Goal: Information Seeking & Learning: Learn about a topic

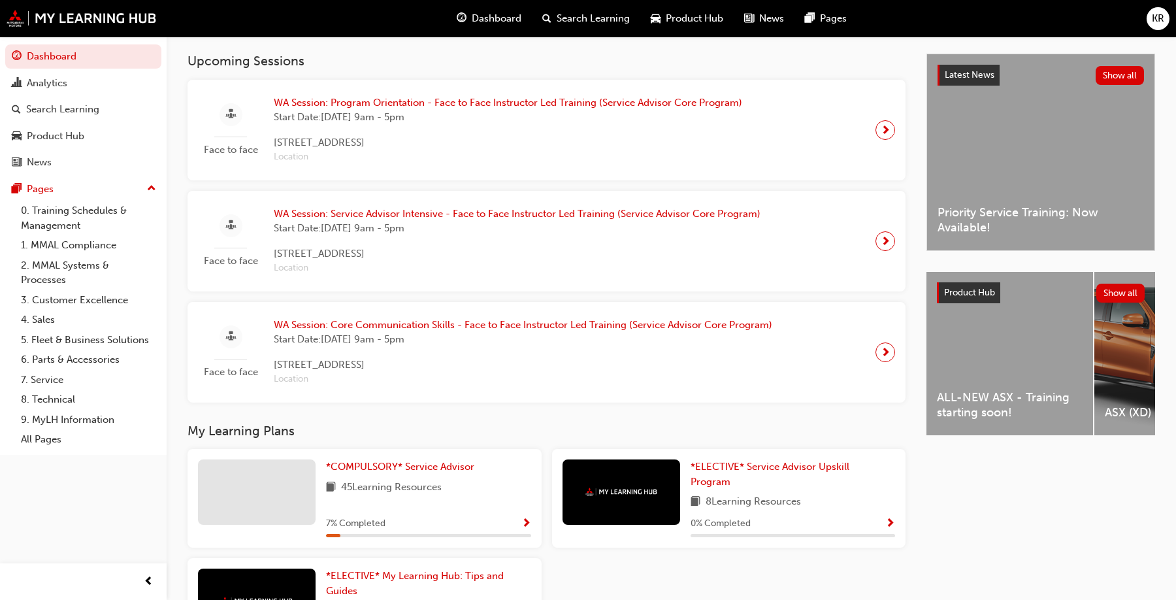
scroll to position [282, 0]
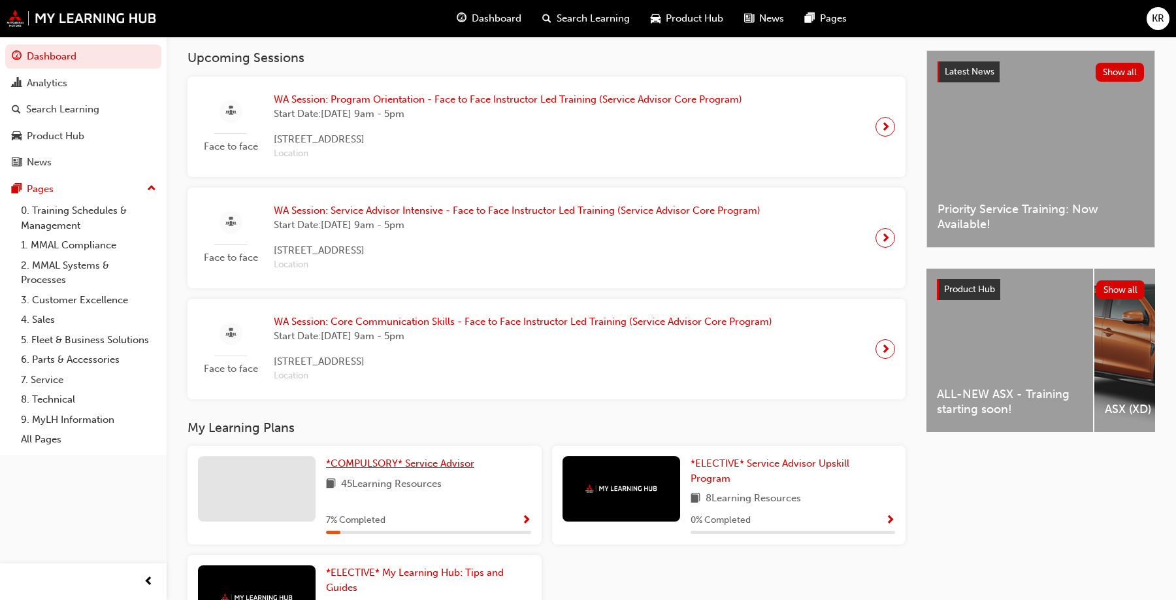
click at [397, 469] on span "*COMPULSORY* Service Advisor" at bounding box center [400, 463] width 148 height 12
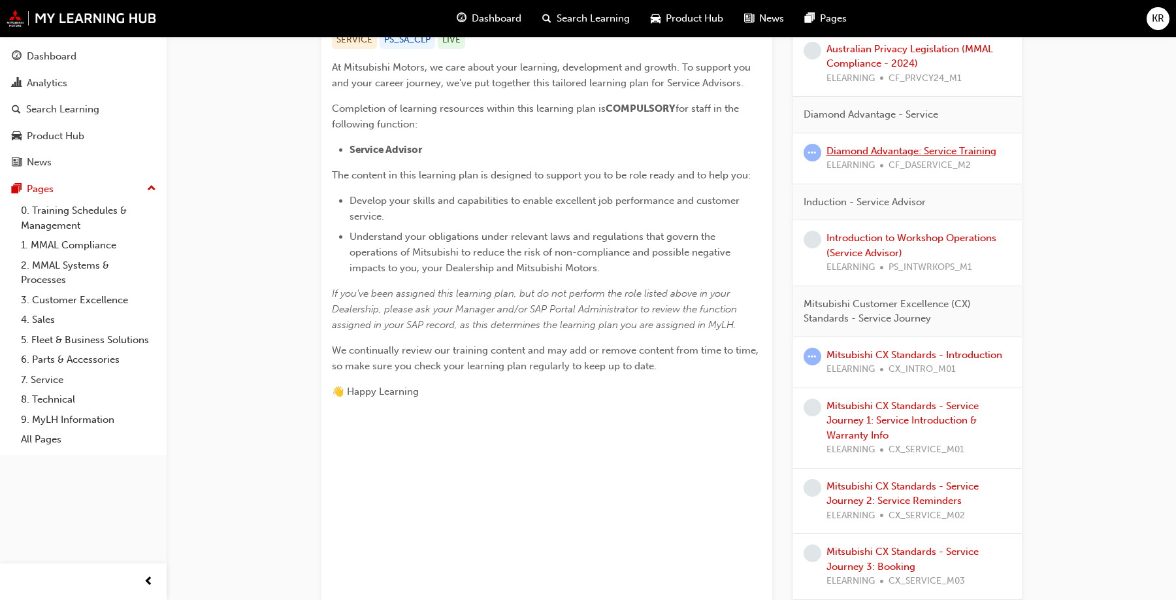
scroll to position [287, 0]
click at [859, 356] on link "Mitsubishi CX Standards - Introduction" at bounding box center [914, 352] width 176 height 12
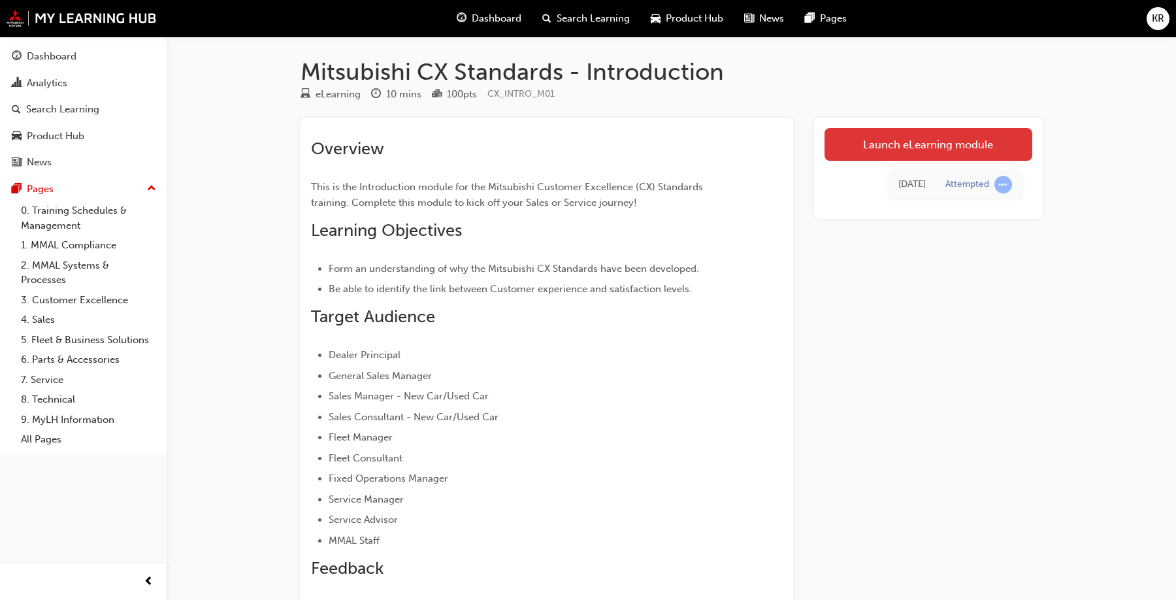
click at [911, 152] on link "Launch eLearning module" at bounding box center [928, 144] width 208 height 33
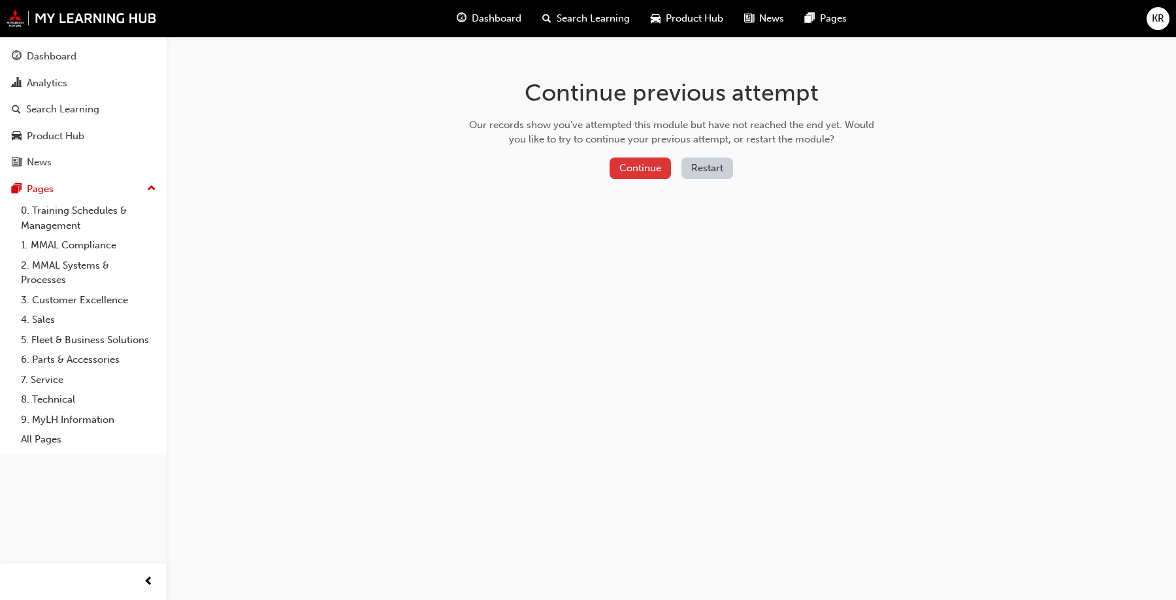
click at [640, 168] on button "Continue" at bounding box center [639, 168] width 61 height 22
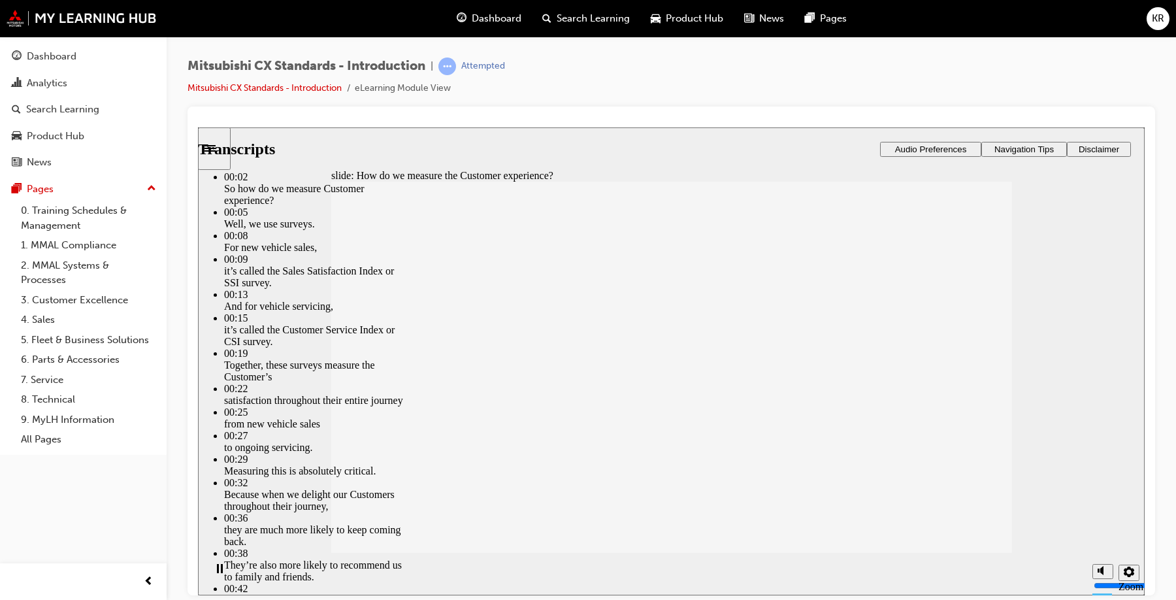
type input "187"
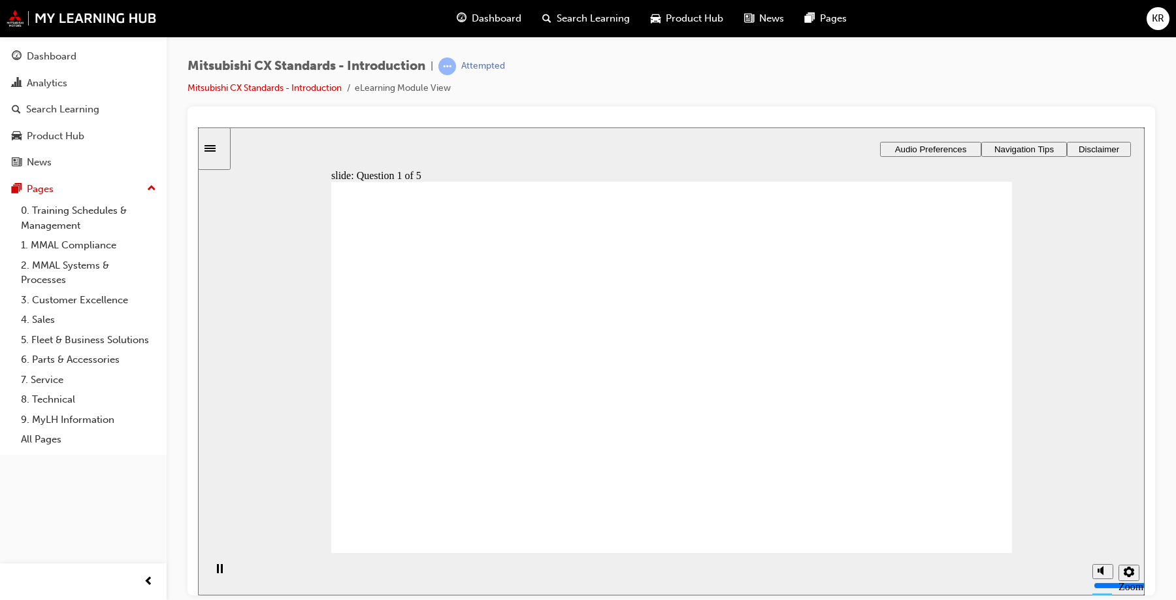
radio input "true"
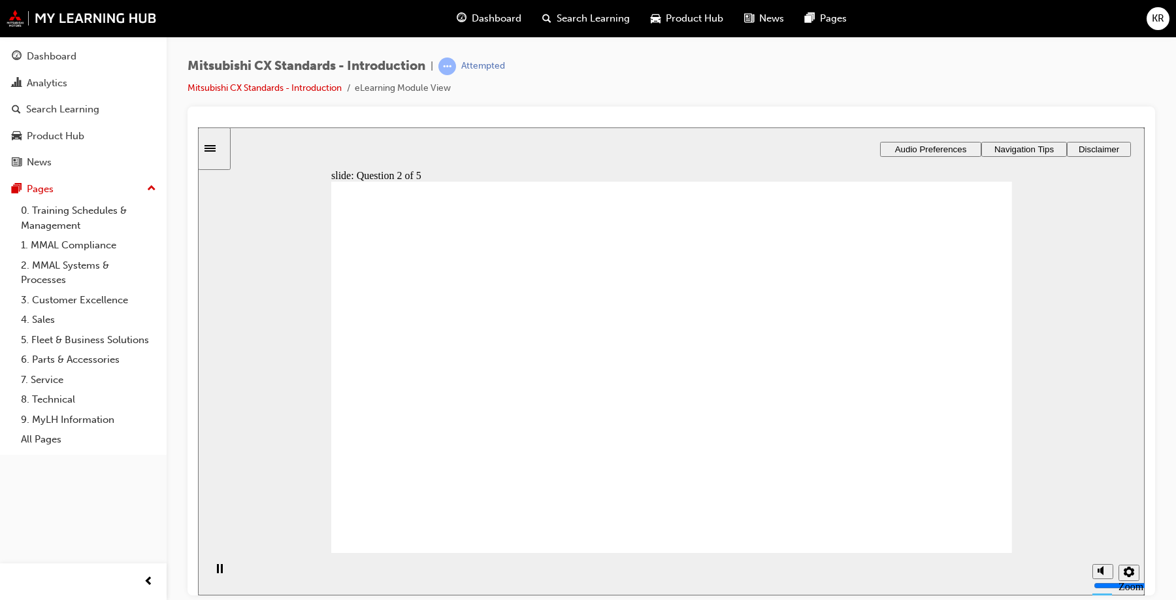
radio input "true"
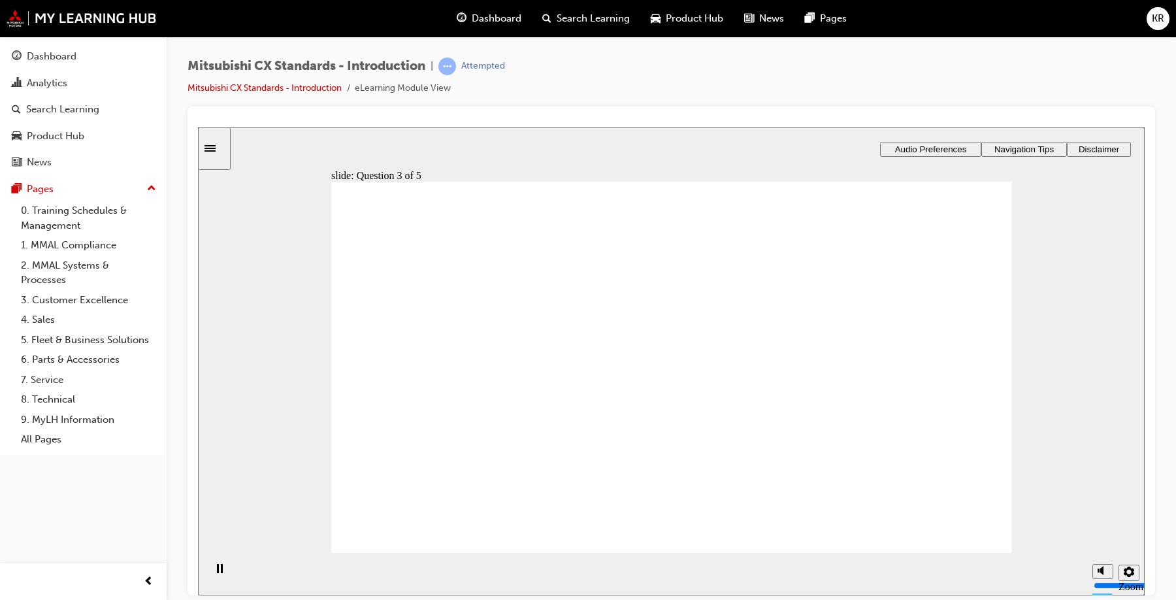
radio input "true"
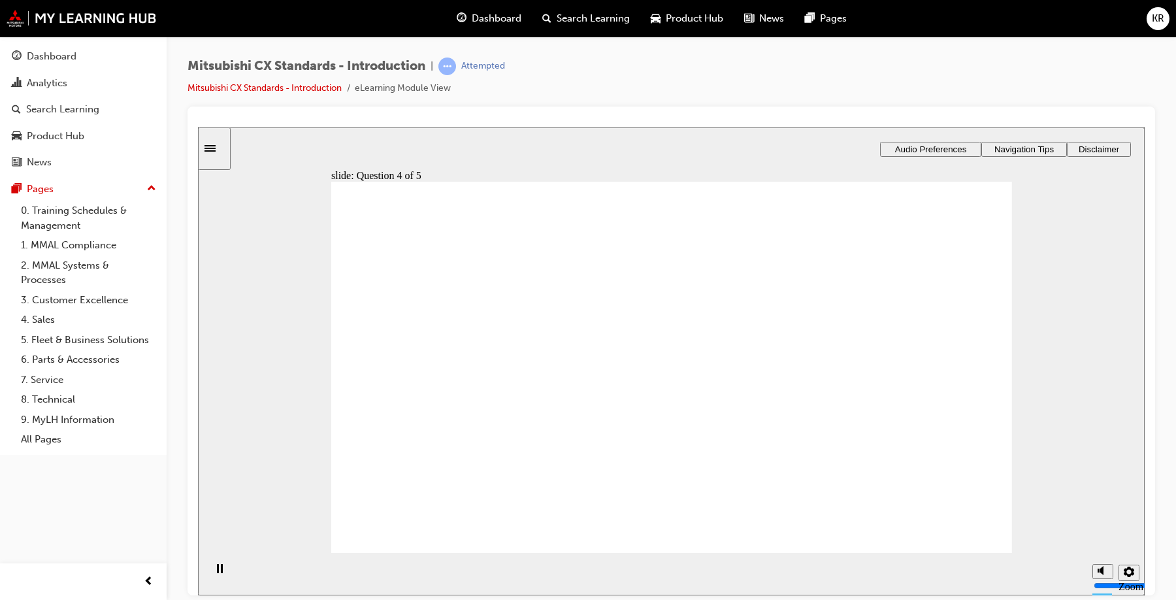
radio input "true"
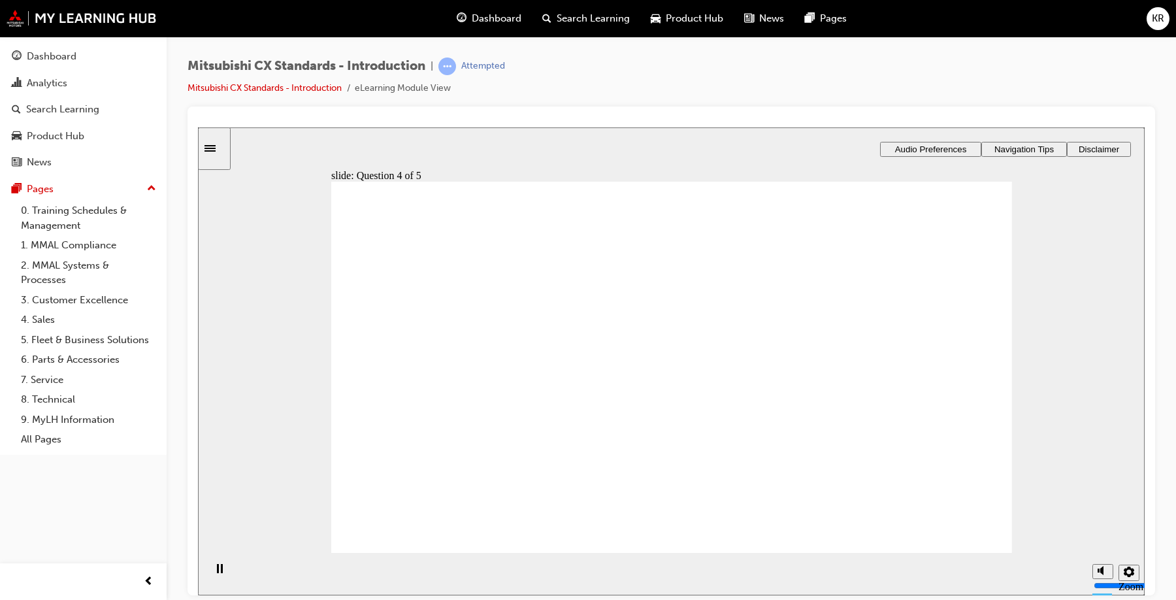
radio input "true"
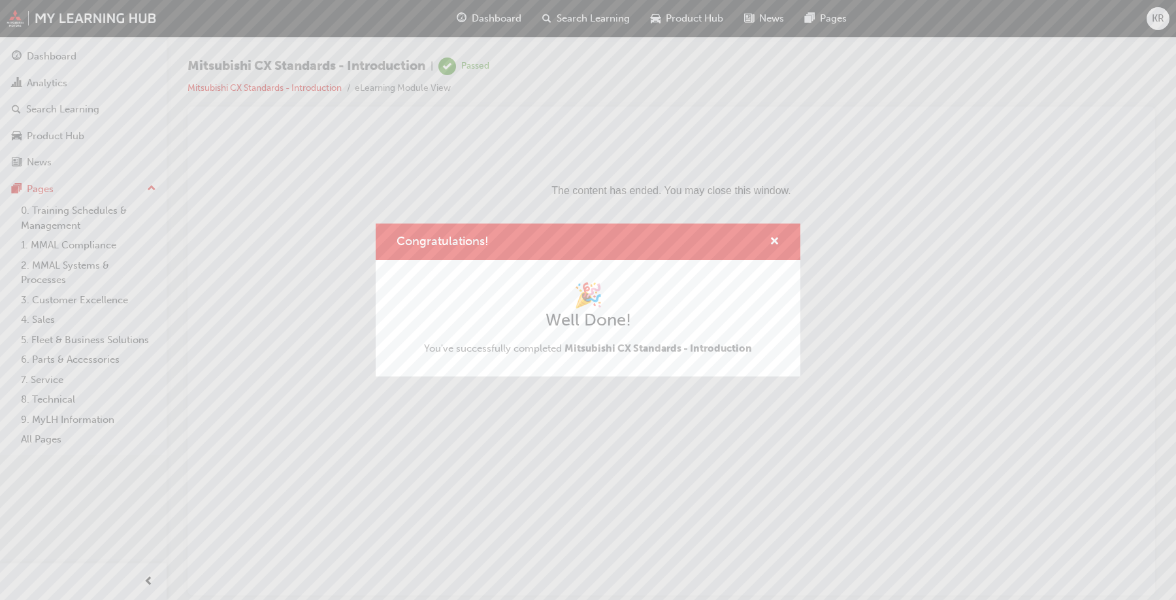
click at [779, 242] on div "Congratulations!" at bounding box center [588, 241] width 425 height 37
click at [778, 243] on span "cross-icon" at bounding box center [775, 242] width 10 height 12
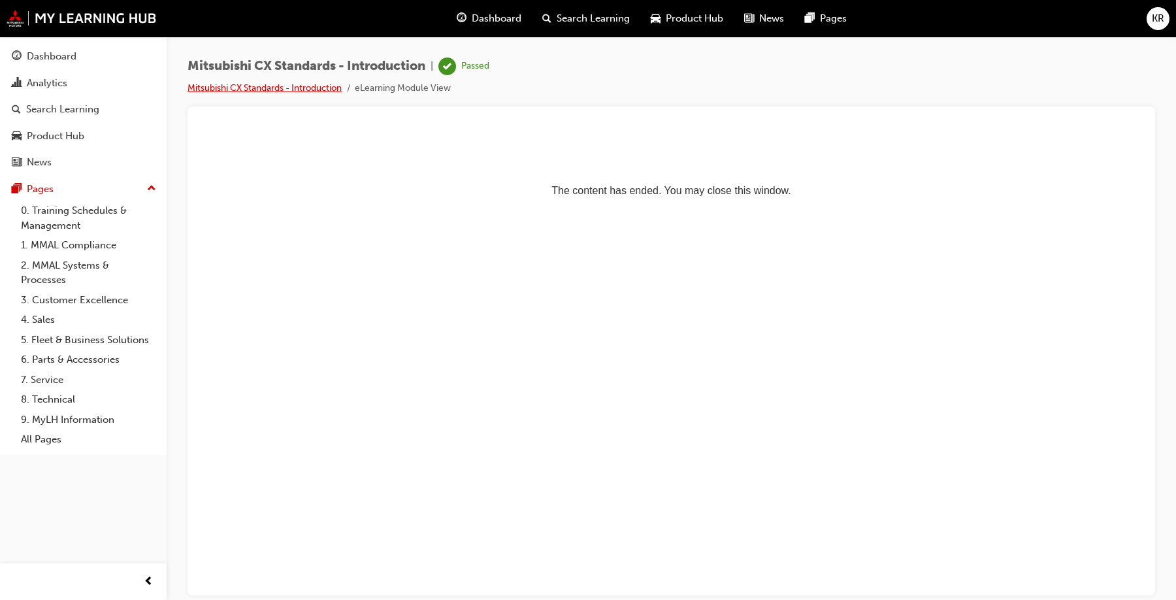
click at [302, 90] on link "Mitsubishi CX Standards - Introduction" at bounding box center [264, 87] width 154 height 11
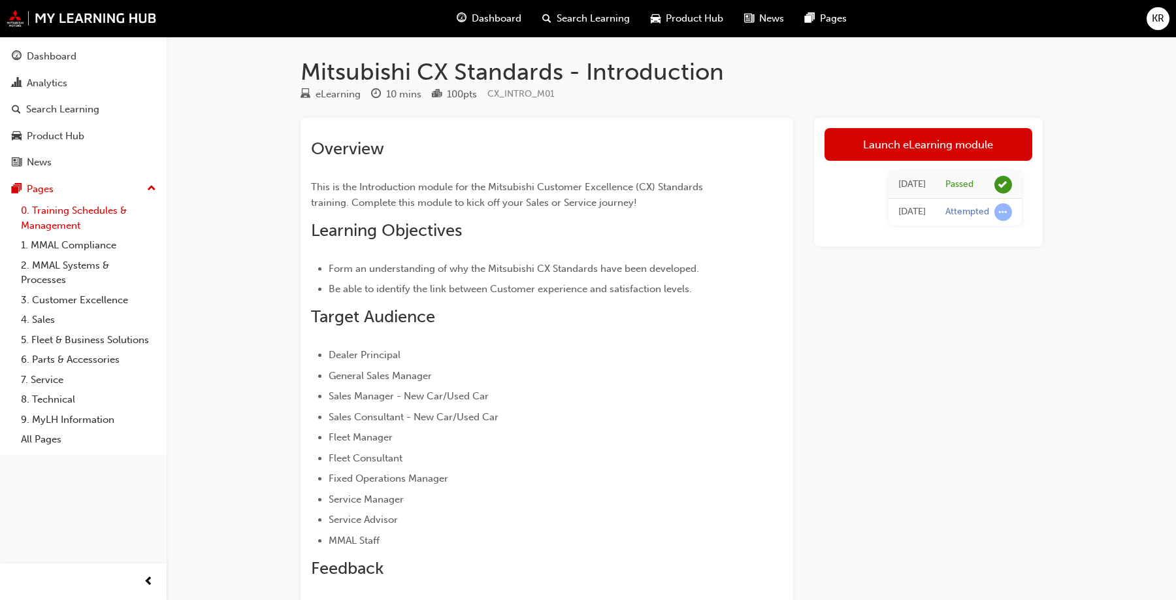
click at [76, 231] on link "0. Training Schedules & Management" at bounding box center [89, 218] width 146 height 35
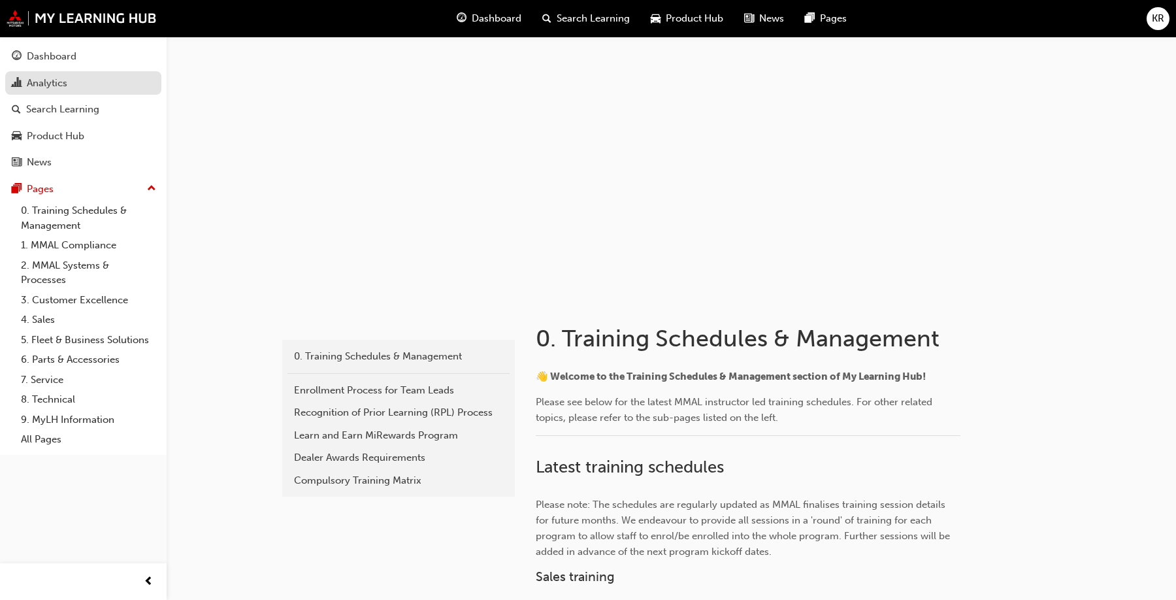
click at [54, 88] on div "Analytics" at bounding box center [47, 83] width 41 height 15
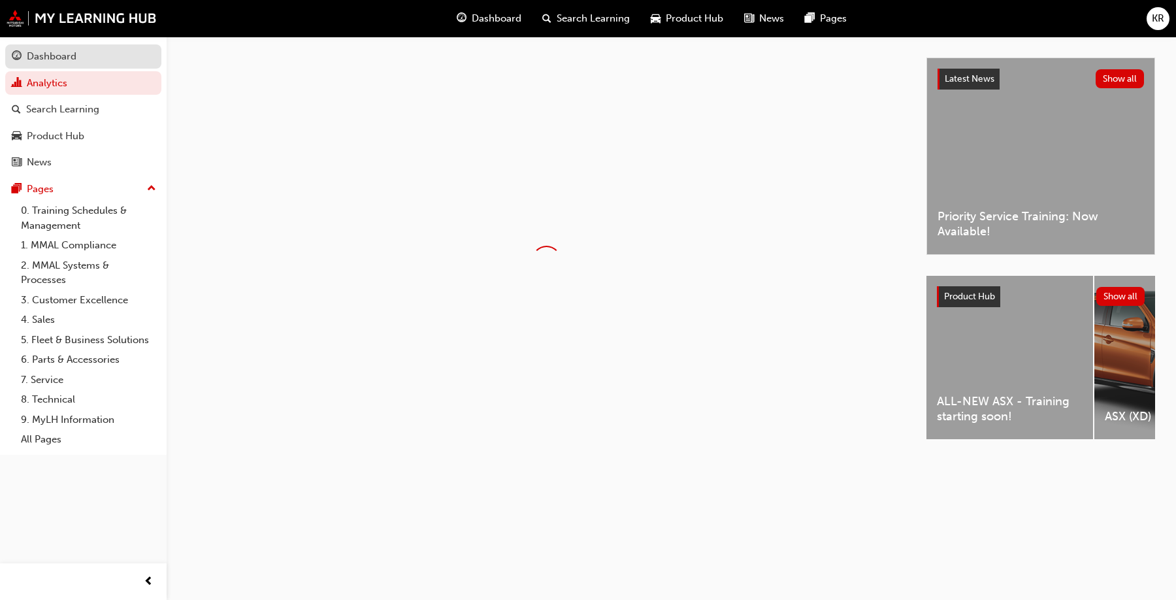
click at [80, 56] on div "Dashboard" at bounding box center [83, 56] width 143 height 16
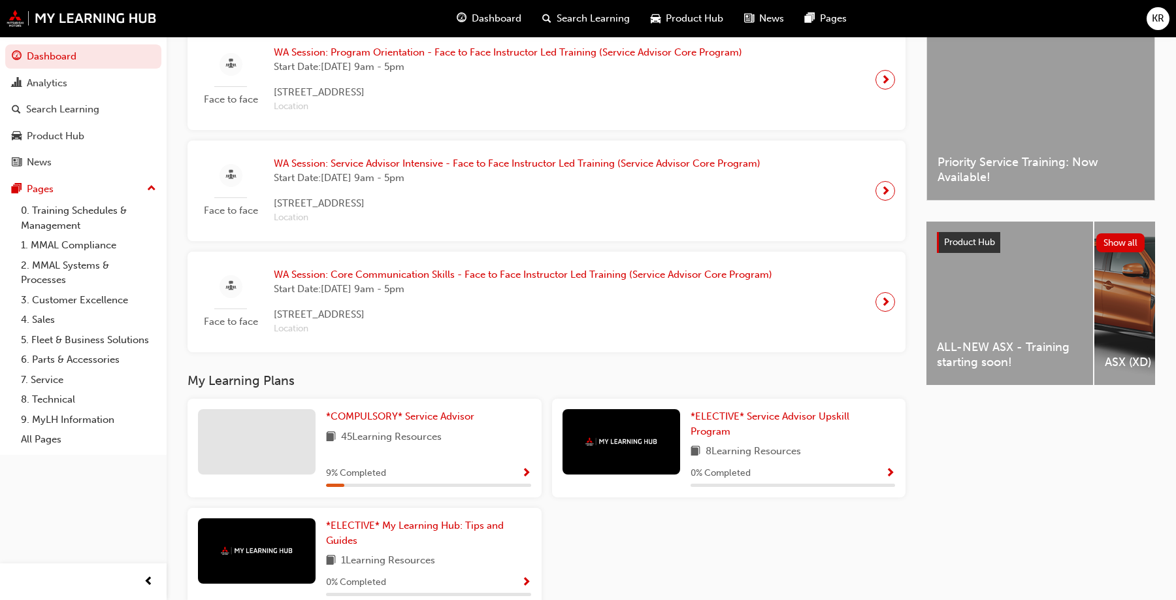
scroll to position [351, 0]
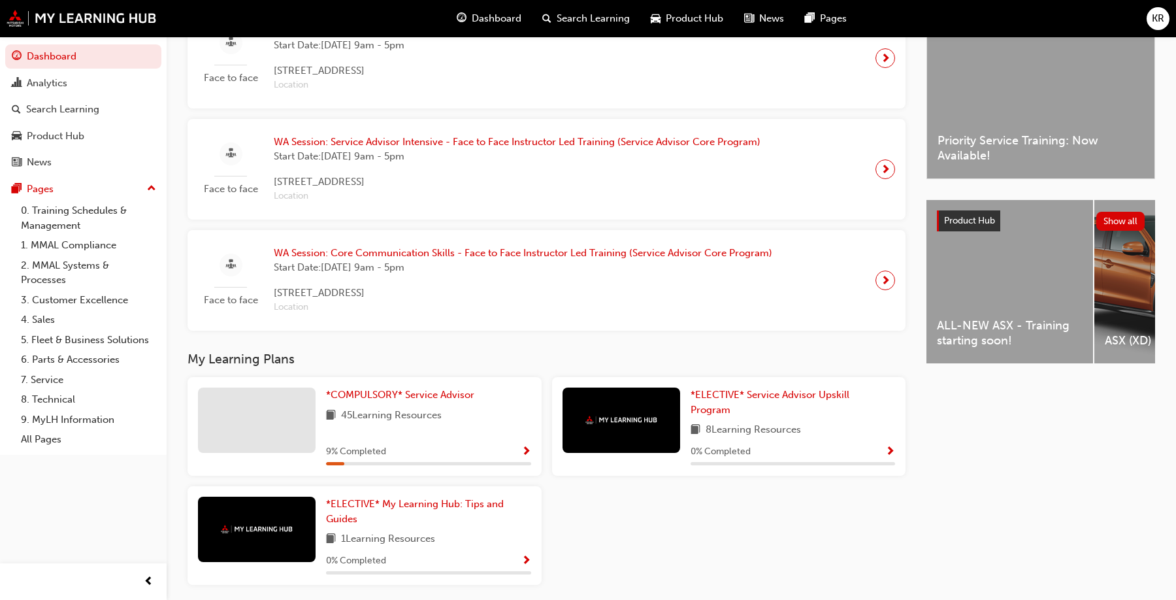
click at [529, 447] on span "Show Progress" at bounding box center [526, 452] width 10 height 12
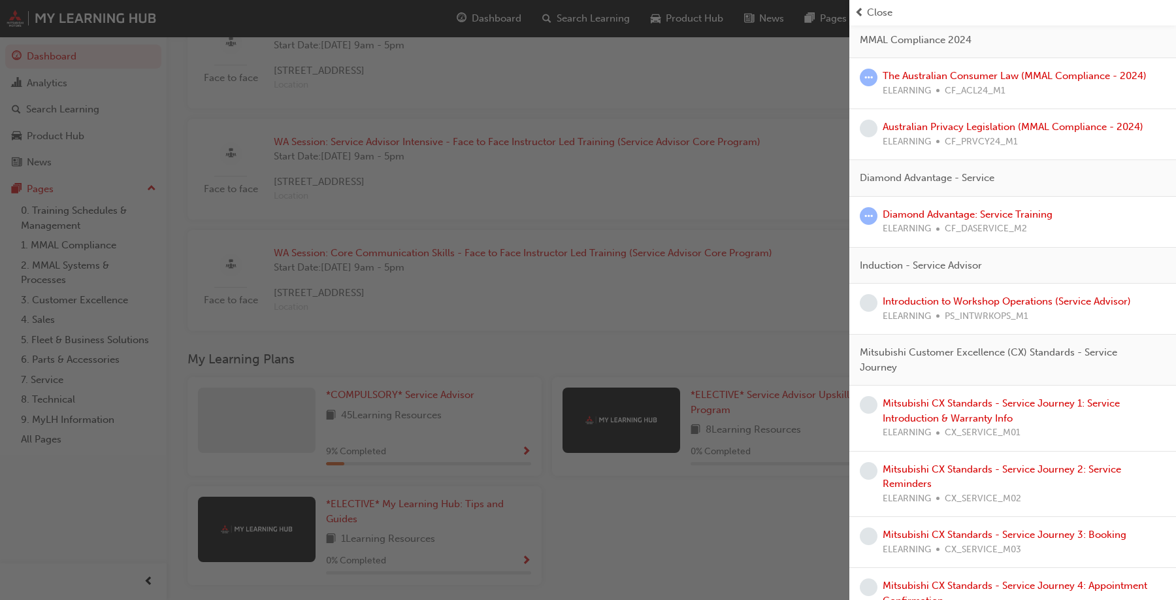
scroll to position [150, 0]
click at [945, 404] on link "Mitsubishi CX Standards - Service Journey 1: Service Introduction & Warranty In…" at bounding box center [1001, 409] width 237 height 27
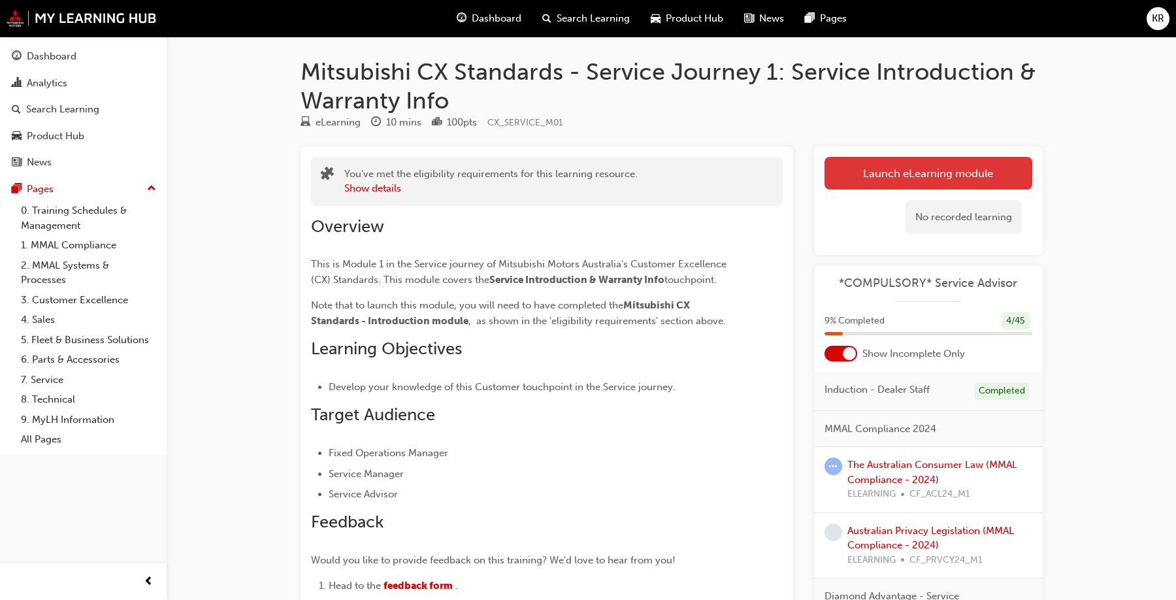
click at [909, 169] on link "Launch eLearning module" at bounding box center [928, 173] width 208 height 33
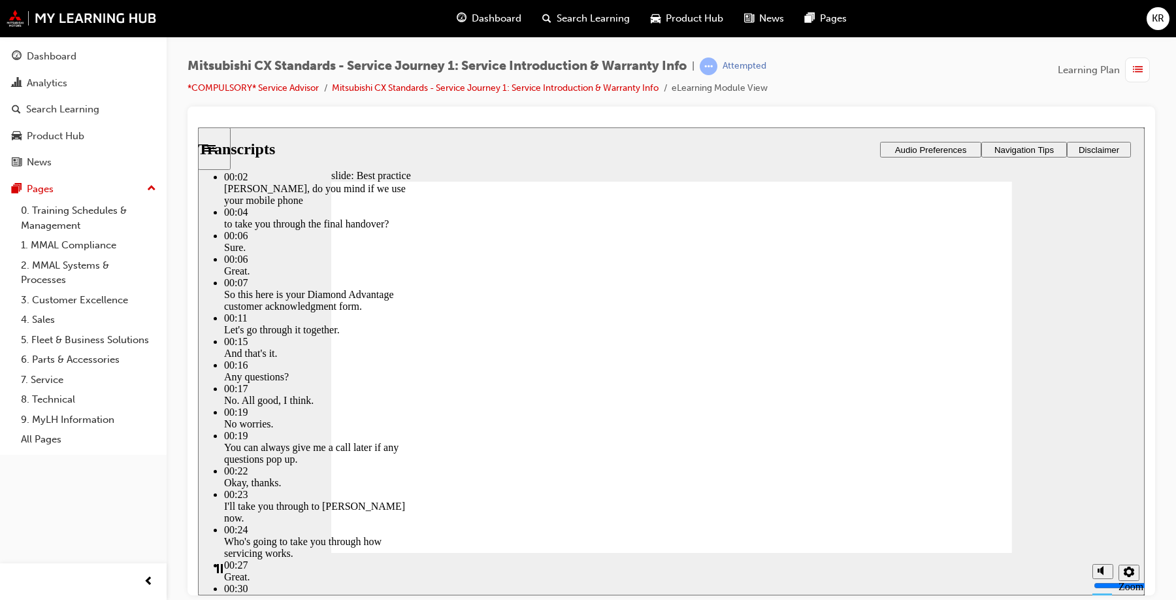
drag, startPoint x: 879, startPoint y: 530, endPoint x: 937, endPoint y: 529, distance: 58.2
type input "159"
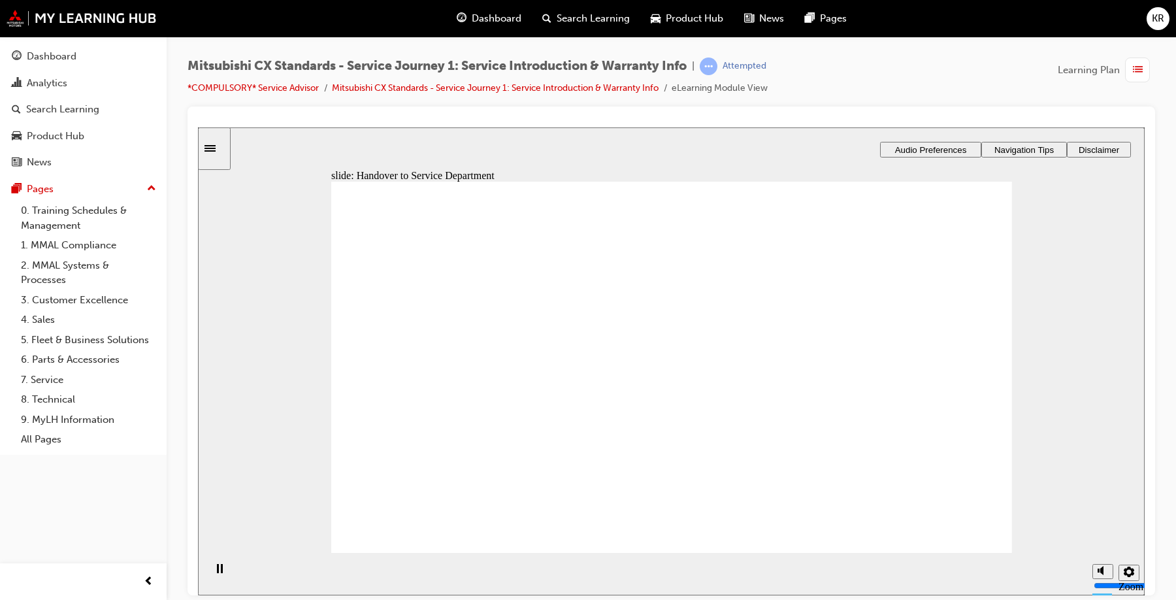
drag, startPoint x: 493, startPoint y: 421, endPoint x: 716, endPoint y: 307, distance: 251.0
drag, startPoint x: 491, startPoint y: 420, endPoint x: 707, endPoint y: 372, distance: 222.2
drag, startPoint x: 472, startPoint y: 425, endPoint x: 926, endPoint y: 310, distance: 468.2
drag, startPoint x: 471, startPoint y: 410, endPoint x: 678, endPoint y: 391, distance: 208.0
drag, startPoint x: 508, startPoint y: 418, endPoint x: 928, endPoint y: 360, distance: 424.7
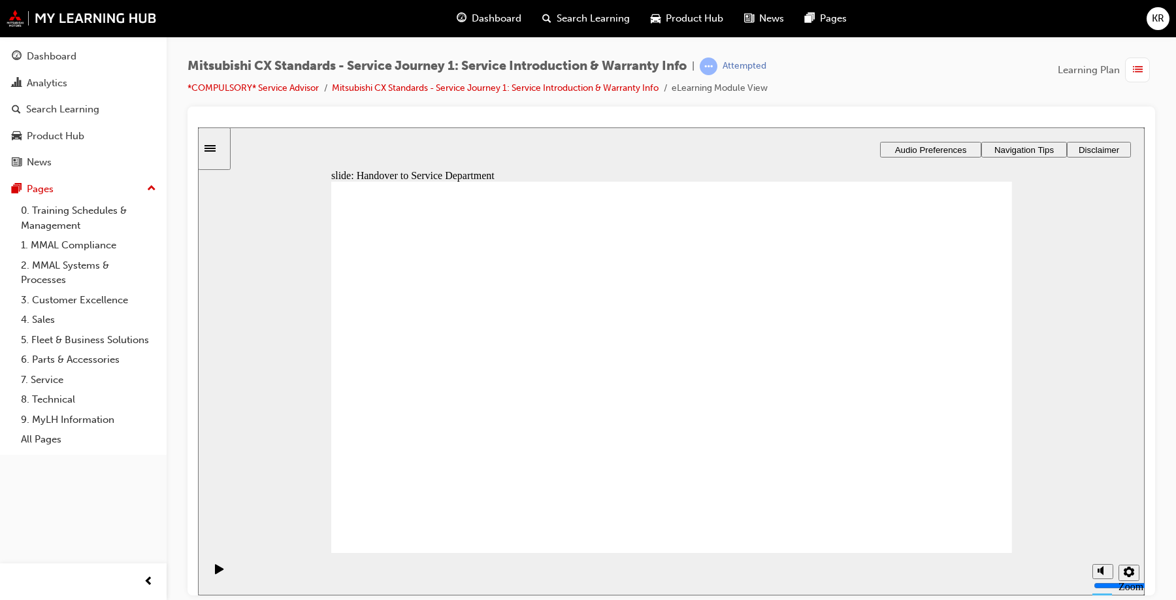
drag, startPoint x: 495, startPoint y: 421, endPoint x: 723, endPoint y: 423, distance: 228.7
checkbox input "true"
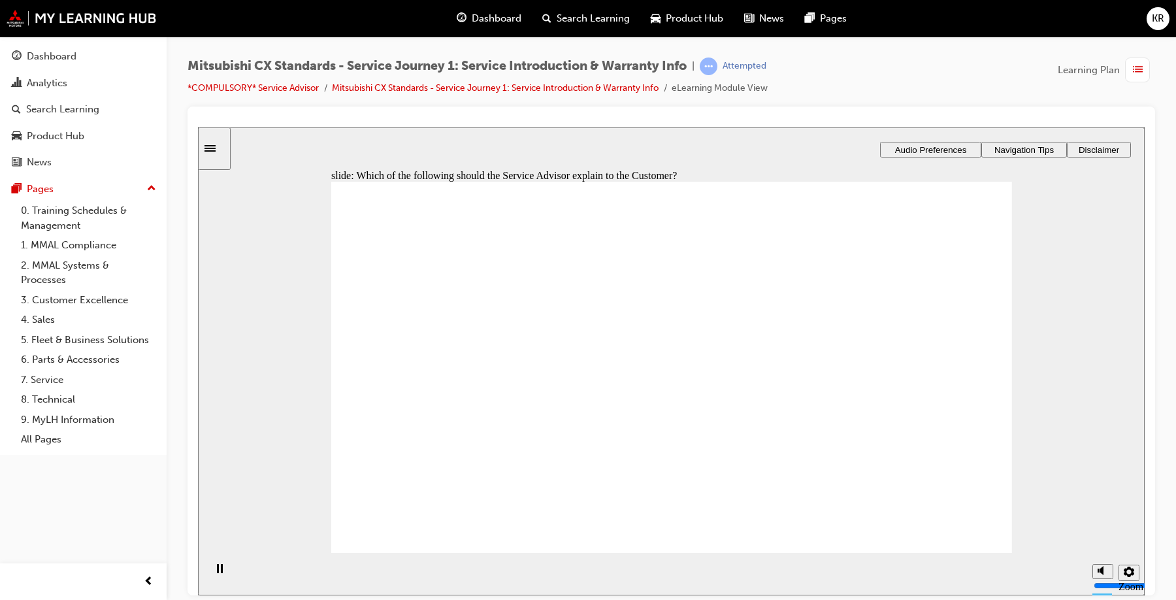
checkbox input "true"
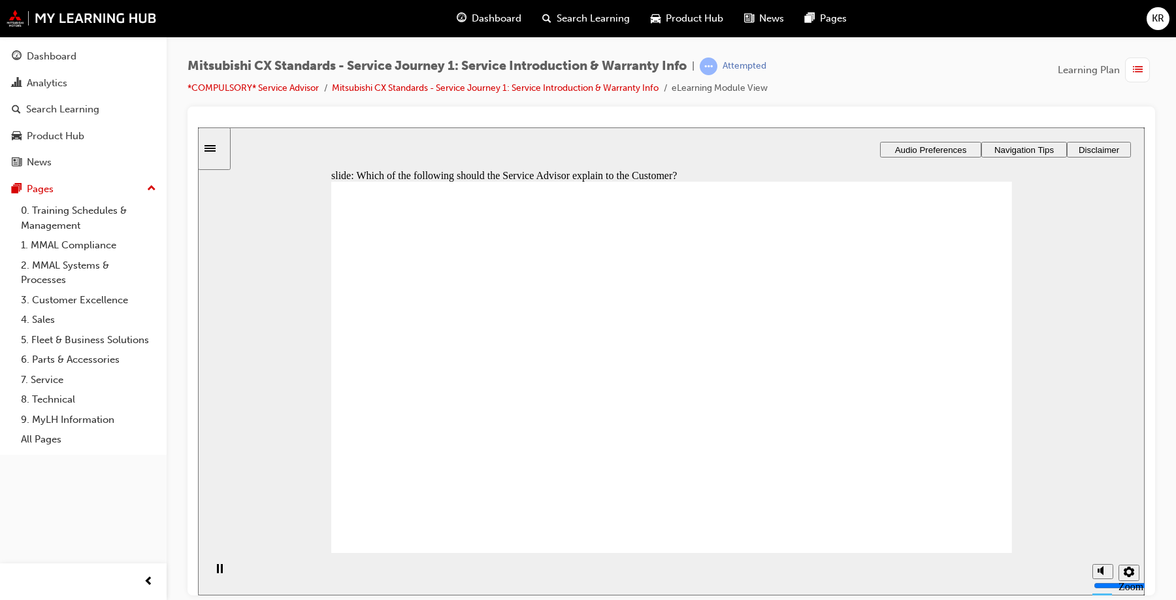
drag, startPoint x: 491, startPoint y: 422, endPoint x: 918, endPoint y: 365, distance: 431.1
drag, startPoint x: 530, startPoint y: 422, endPoint x: 724, endPoint y: 339, distance: 211.0
drag, startPoint x: 514, startPoint y: 411, endPoint x: 707, endPoint y: 375, distance: 196.0
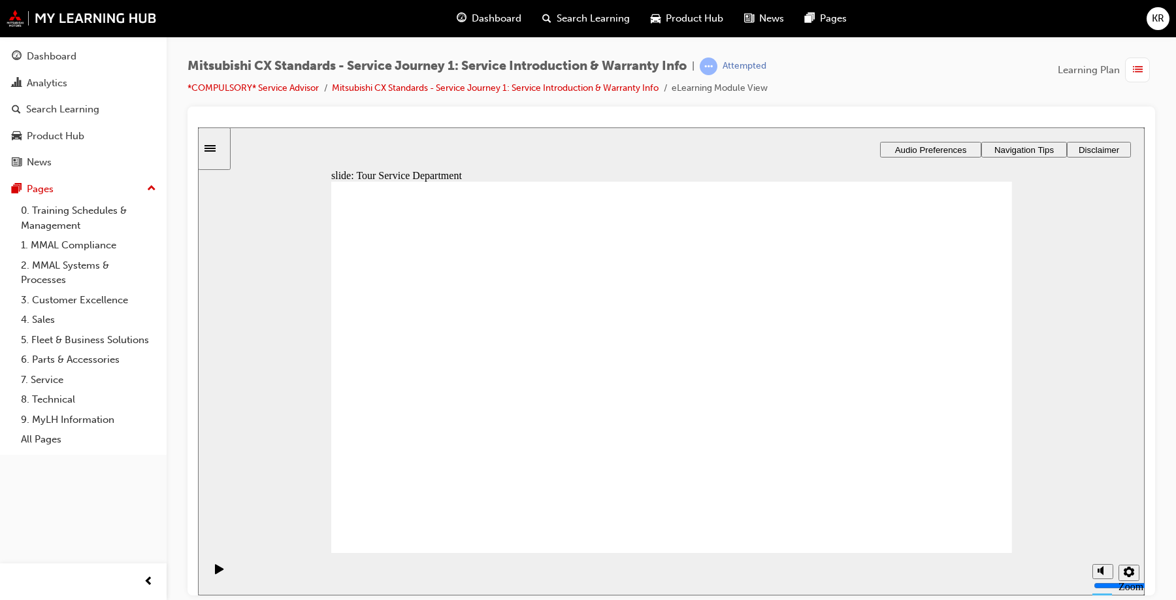
drag, startPoint x: 495, startPoint y: 409, endPoint x: 949, endPoint y: 401, distance: 453.4
drag, startPoint x: 497, startPoint y: 421, endPoint x: 696, endPoint y: 385, distance: 202.3
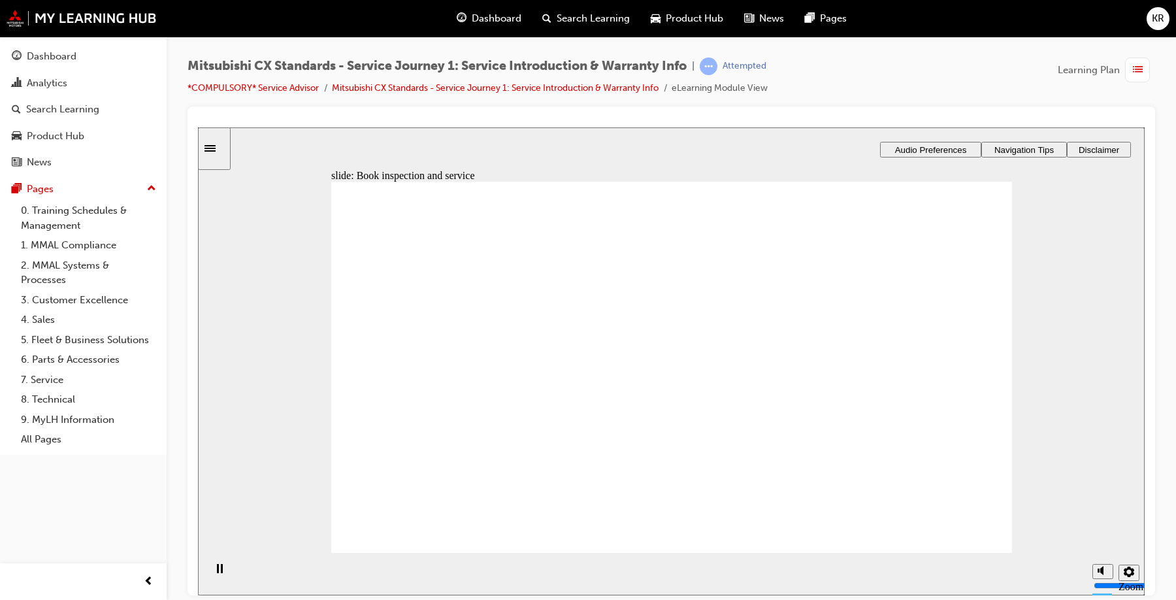
drag, startPoint x: 492, startPoint y: 423, endPoint x: 950, endPoint y: 359, distance: 463.1
drag, startPoint x: 467, startPoint y: 421, endPoint x: 673, endPoint y: 389, distance: 208.2
drag, startPoint x: 501, startPoint y: 417, endPoint x: 714, endPoint y: 392, distance: 214.4
drag, startPoint x: 493, startPoint y: 419, endPoint x: 709, endPoint y: 436, distance: 217.5
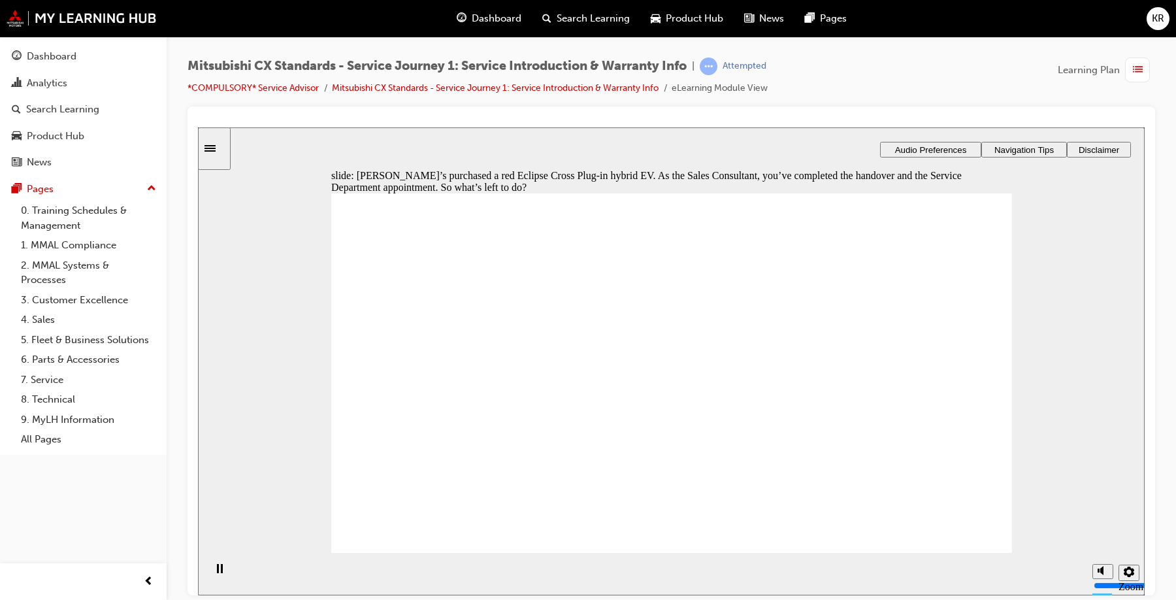
checkbox input "true"
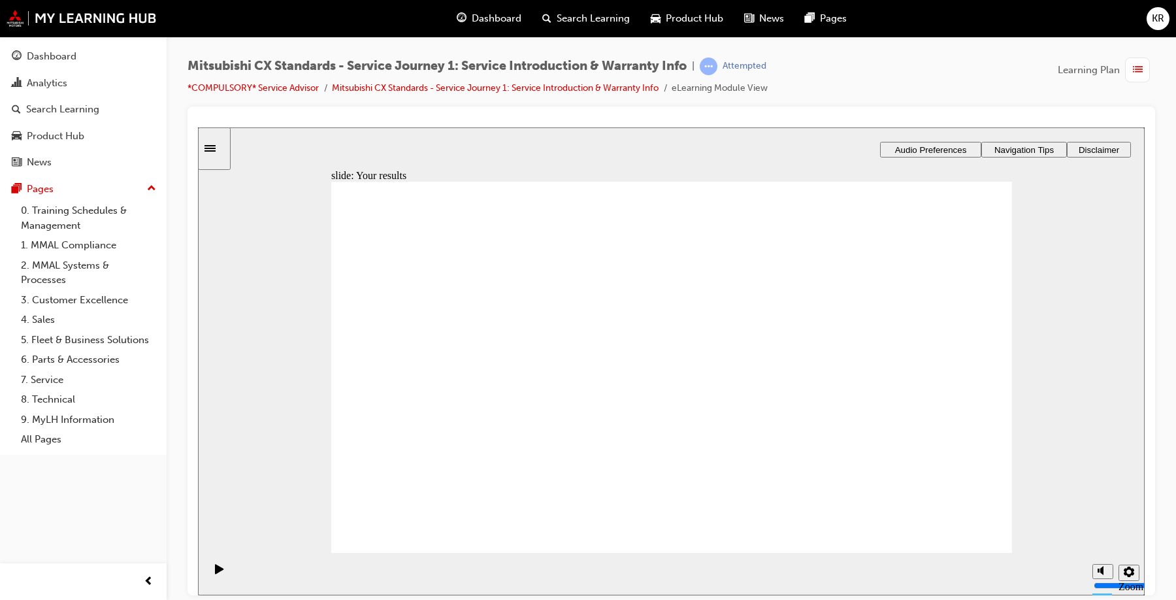
drag, startPoint x: 506, startPoint y: 421, endPoint x: 698, endPoint y: 389, distance: 195.4
drag, startPoint x: 521, startPoint y: 423, endPoint x: 711, endPoint y: 368, distance: 198.3
drag, startPoint x: 519, startPoint y: 414, endPoint x: 951, endPoint y: 354, distance: 436.6
drag, startPoint x: 483, startPoint y: 409, endPoint x: 889, endPoint y: 353, distance: 409.5
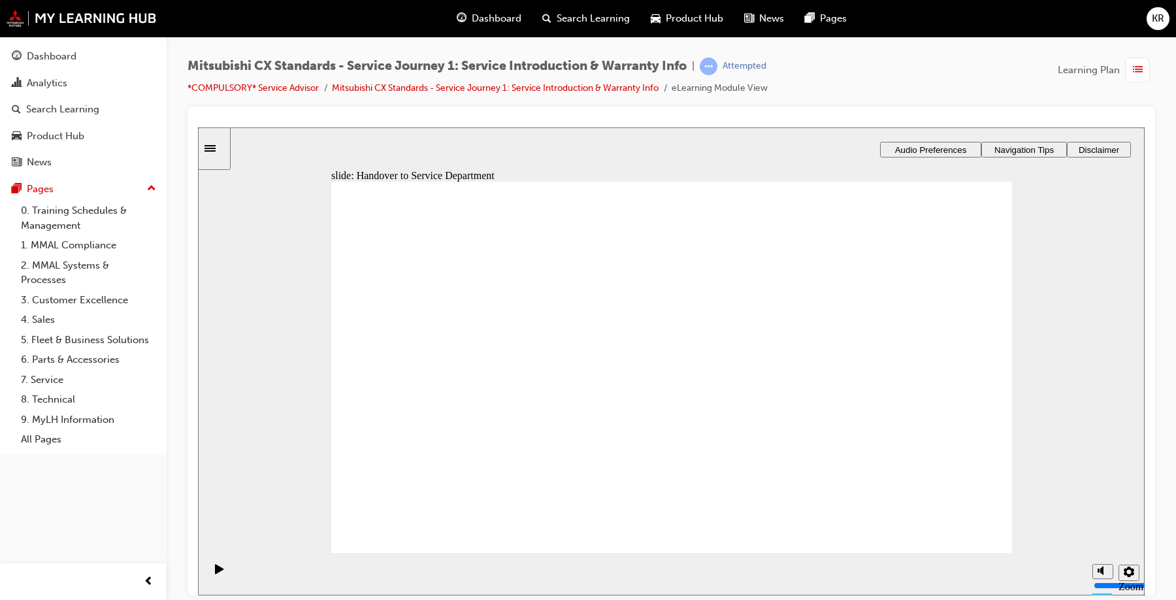
drag, startPoint x: 555, startPoint y: 414, endPoint x: 937, endPoint y: 402, distance: 382.3
drag, startPoint x: 517, startPoint y: 425, endPoint x: 747, endPoint y: 412, distance: 230.4
drag, startPoint x: 484, startPoint y: 417, endPoint x: 751, endPoint y: 334, distance: 279.8
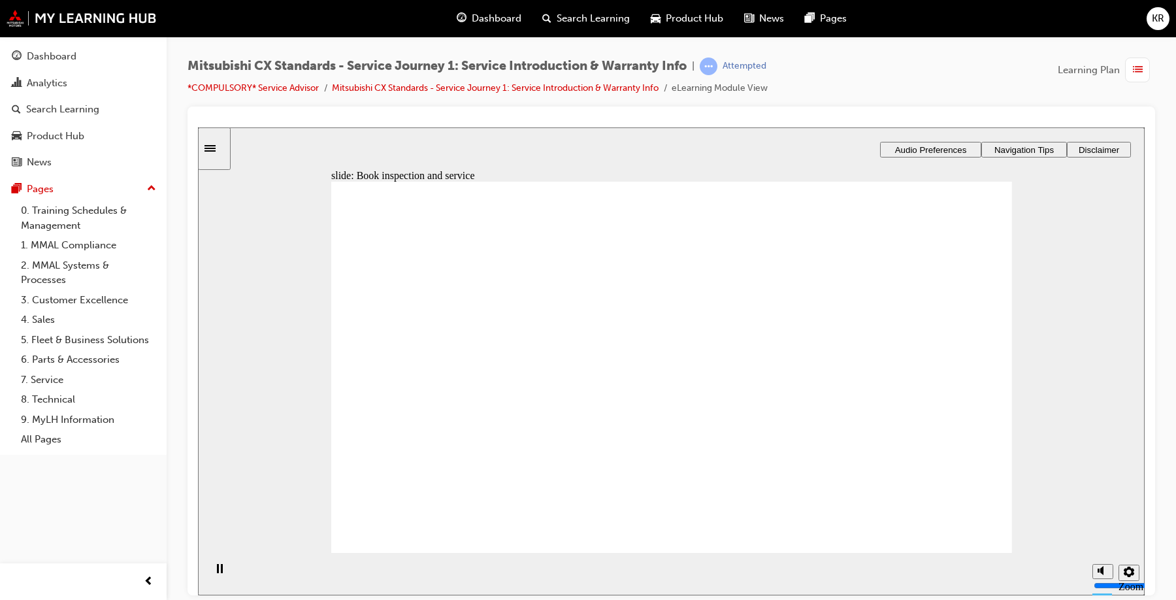
drag, startPoint x: 493, startPoint y: 423, endPoint x: 719, endPoint y: 376, distance: 231.4
drag, startPoint x: 519, startPoint y: 423, endPoint x: 748, endPoint y: 417, distance: 229.4
drag, startPoint x: 483, startPoint y: 423, endPoint x: 692, endPoint y: 431, distance: 208.6
drag, startPoint x: 520, startPoint y: 419, endPoint x: 918, endPoint y: 327, distance: 409.0
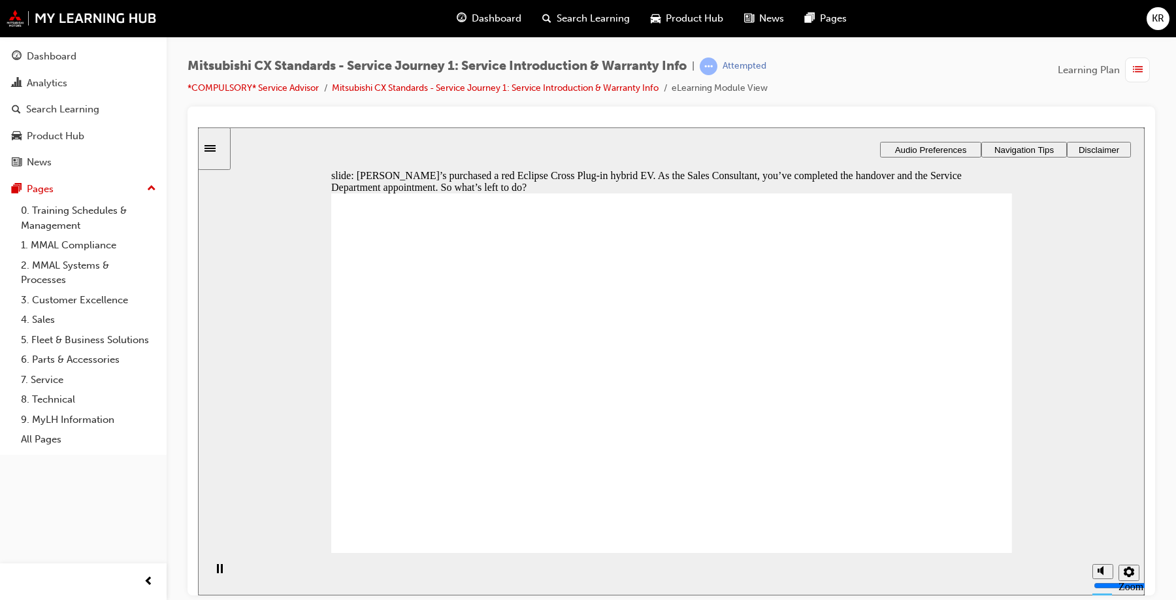
checkbox input "true"
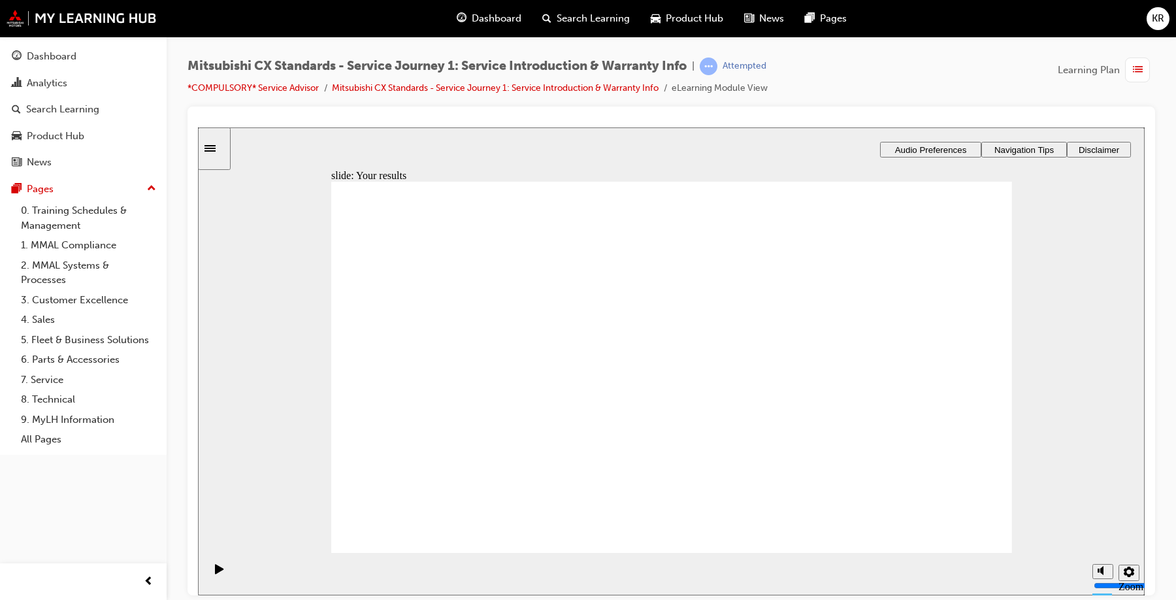
drag, startPoint x: 478, startPoint y: 418, endPoint x: 671, endPoint y: 358, distance: 201.9
drag, startPoint x: 506, startPoint y: 421, endPoint x: 738, endPoint y: 374, distance: 237.3
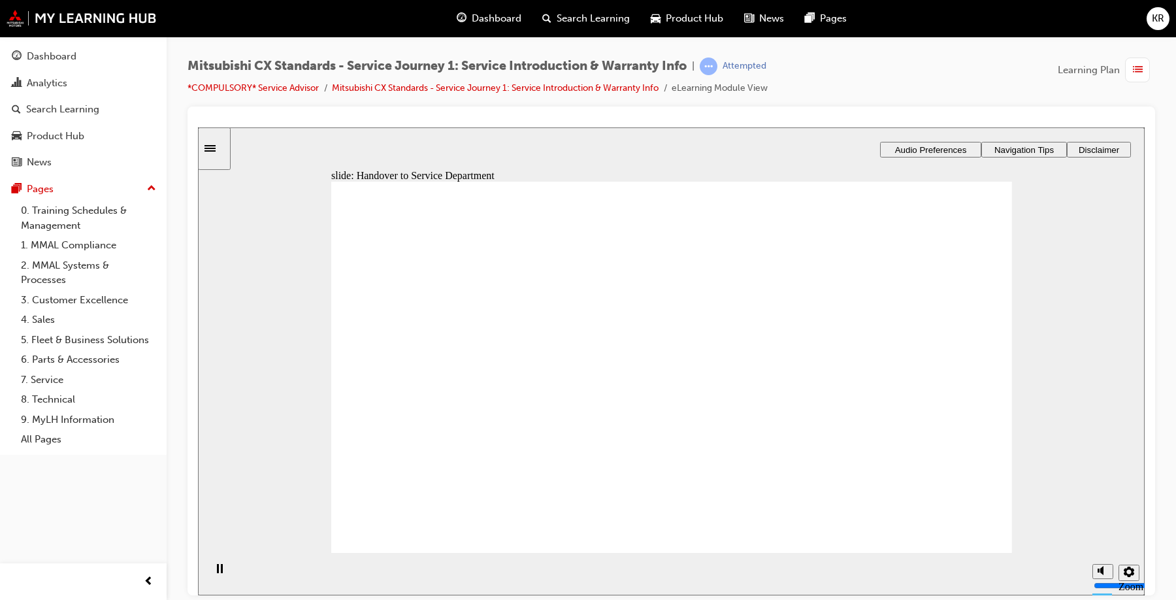
drag, startPoint x: 517, startPoint y: 415, endPoint x: 922, endPoint y: 339, distance: 412.7
drag, startPoint x: 507, startPoint y: 415, endPoint x: 736, endPoint y: 411, distance: 228.7
drag, startPoint x: 508, startPoint y: 417, endPoint x: 967, endPoint y: 353, distance: 463.6
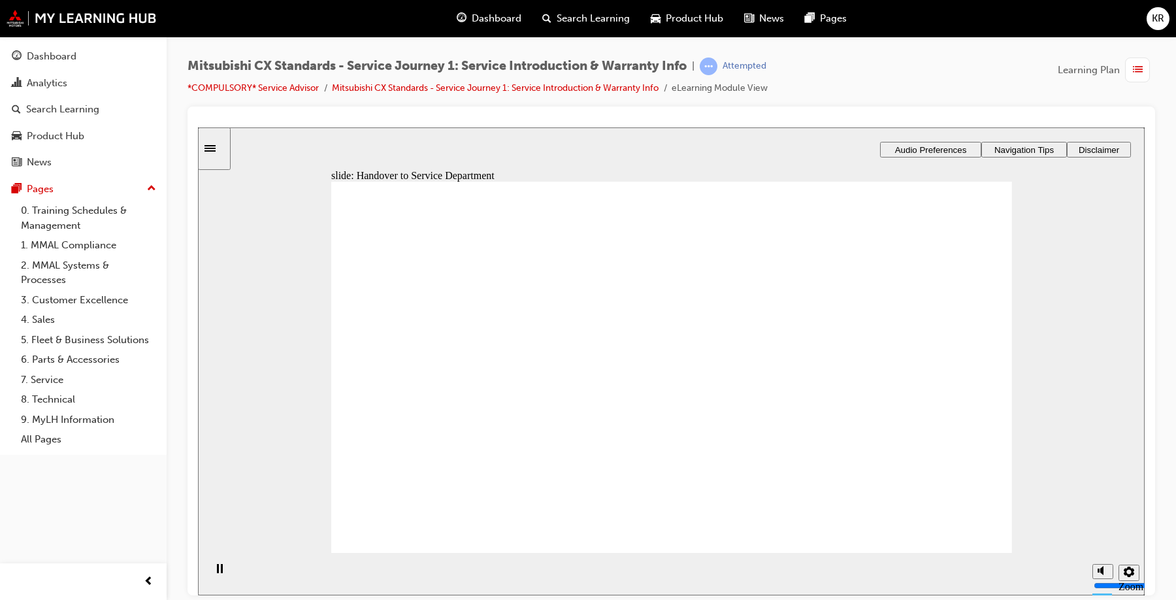
drag, startPoint x: 527, startPoint y: 434, endPoint x: 687, endPoint y: 378, distance: 170.2
drag, startPoint x: 506, startPoint y: 417, endPoint x: 693, endPoint y: 359, distance: 196.1
drag, startPoint x: 521, startPoint y: 421, endPoint x: 690, endPoint y: 420, distance: 169.2
drag, startPoint x: 514, startPoint y: 423, endPoint x: 736, endPoint y: 426, distance: 222.1
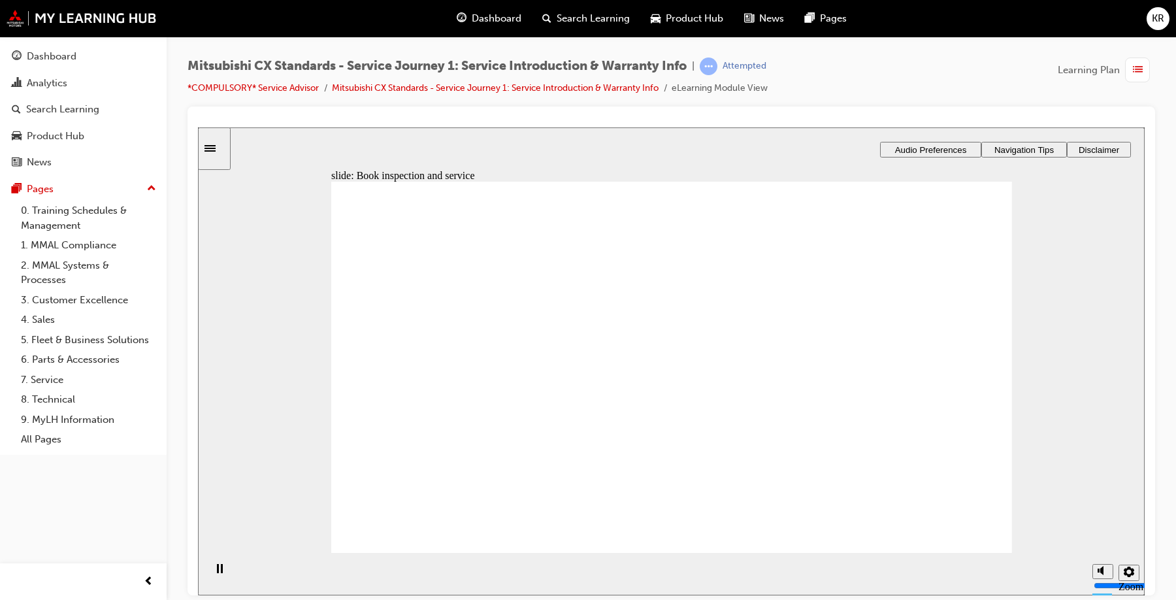
drag, startPoint x: 493, startPoint y: 404, endPoint x: 965, endPoint y: 318, distance: 480.1
drag, startPoint x: 518, startPoint y: 414, endPoint x: 745, endPoint y: 374, distance: 230.2
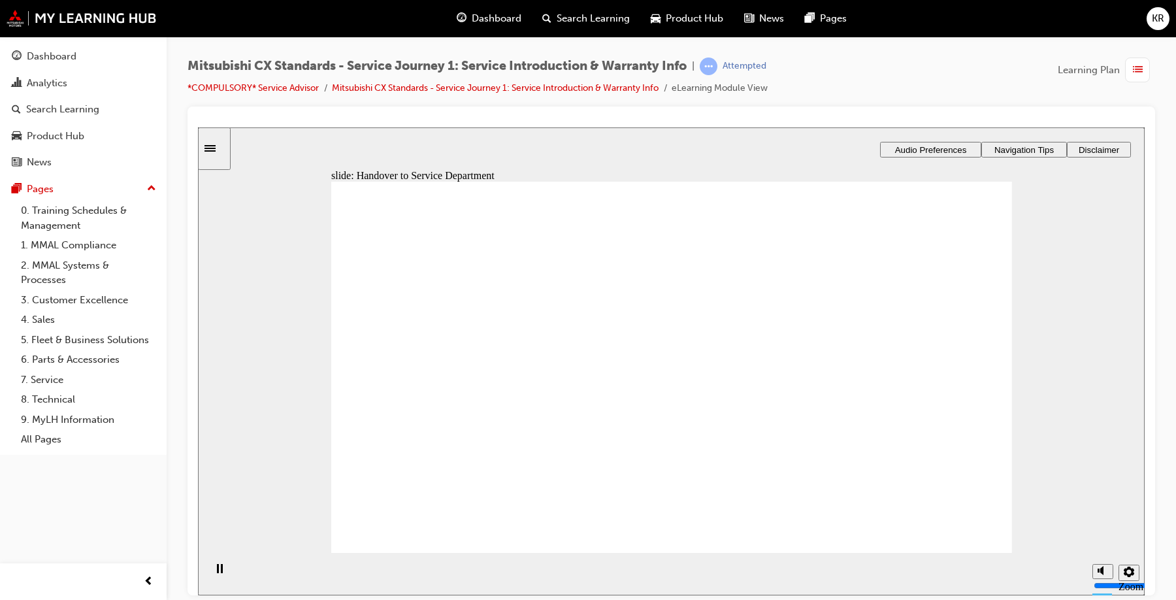
drag, startPoint x: 527, startPoint y: 416, endPoint x: 724, endPoint y: 361, distance: 204.3
drag, startPoint x: 504, startPoint y: 415, endPoint x: 743, endPoint y: 413, distance: 239.1
drag, startPoint x: 484, startPoint y: 419, endPoint x: 685, endPoint y: 418, distance: 201.2
drag, startPoint x: 507, startPoint y: 419, endPoint x: 967, endPoint y: 367, distance: 462.9
drag, startPoint x: 528, startPoint y: 421, endPoint x: 734, endPoint y: 440, distance: 206.7
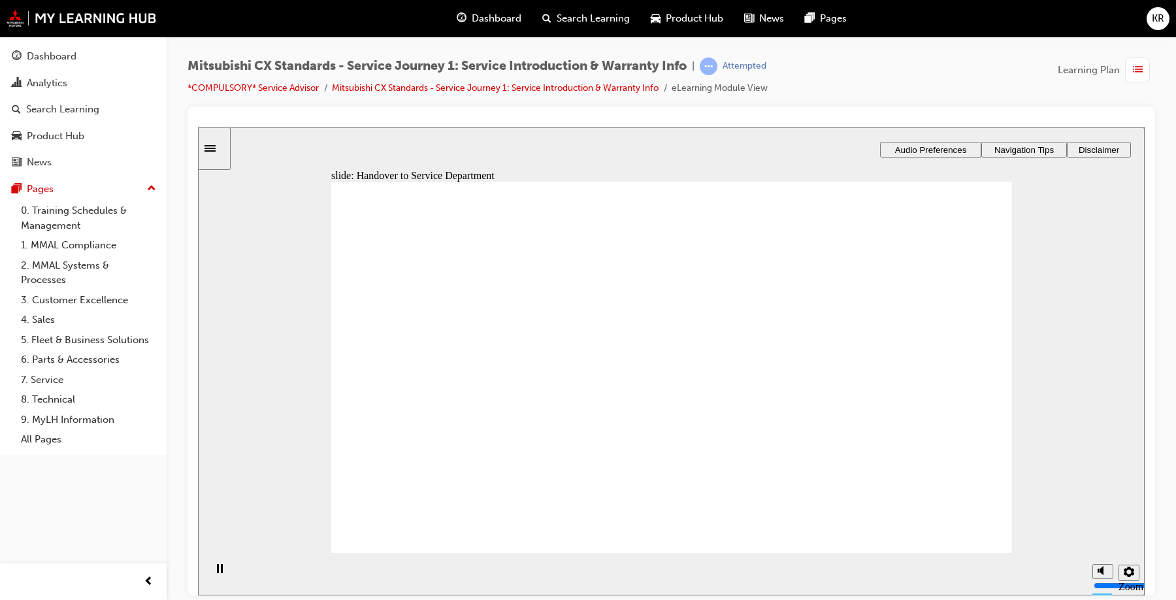
drag, startPoint x: 485, startPoint y: 415, endPoint x: 675, endPoint y: 365, distance: 196.0
drag, startPoint x: 517, startPoint y: 420, endPoint x: 950, endPoint y: 352, distance: 439.0
drag, startPoint x: 480, startPoint y: 427, endPoint x: 720, endPoint y: 402, distance: 241.1
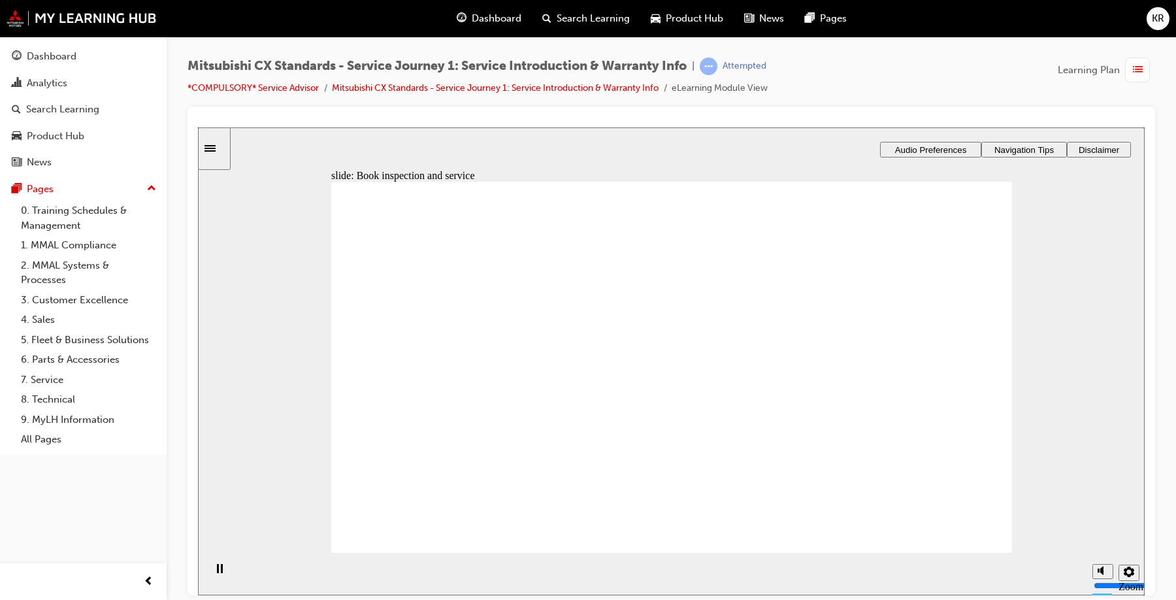
drag, startPoint x: 485, startPoint y: 419, endPoint x: 681, endPoint y: 406, distance: 195.8
drag, startPoint x: 463, startPoint y: 421, endPoint x: 888, endPoint y: 386, distance: 426.7
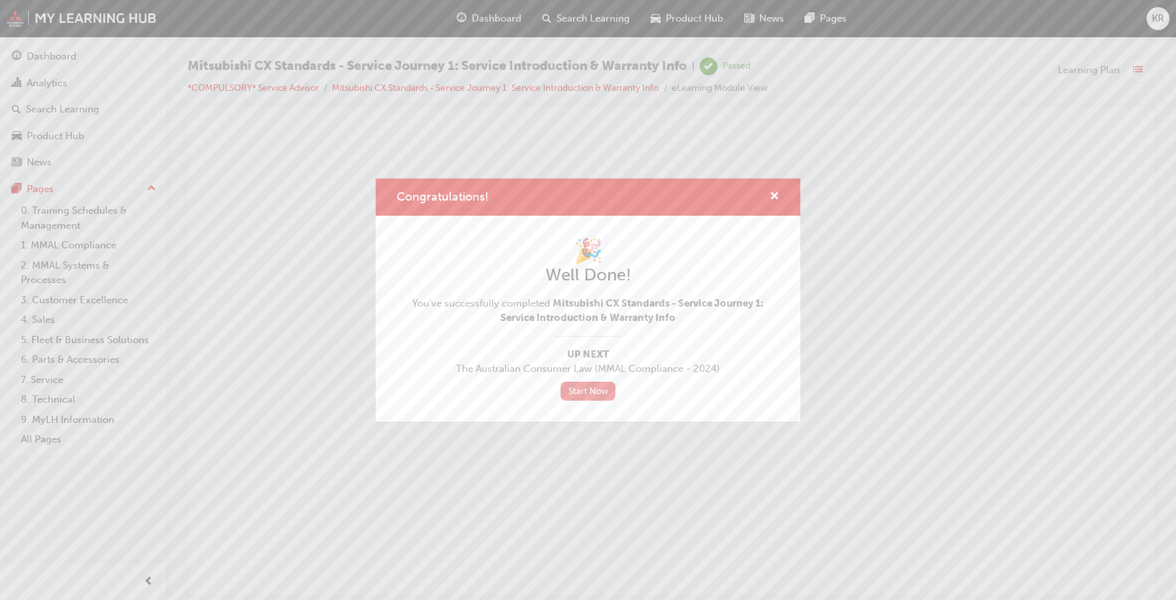
click at [586, 392] on link "Start Now" at bounding box center [587, 390] width 55 height 19
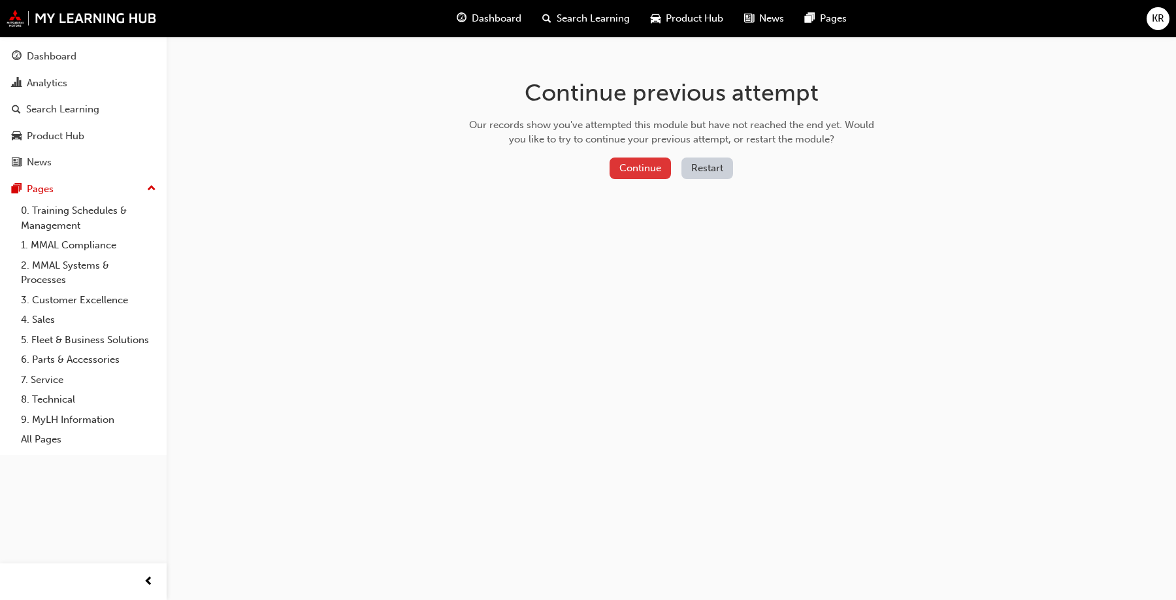
click at [645, 163] on button "Continue" at bounding box center [639, 168] width 61 height 22
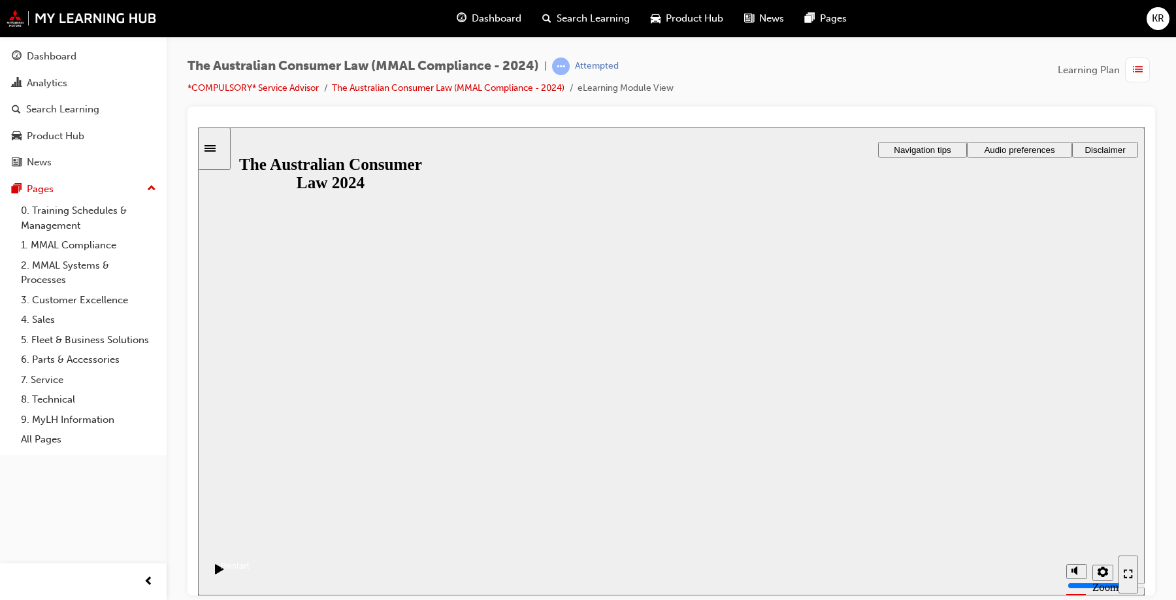
click at [250, 541] on button "Resume" at bounding box center [224, 549] width 52 height 17
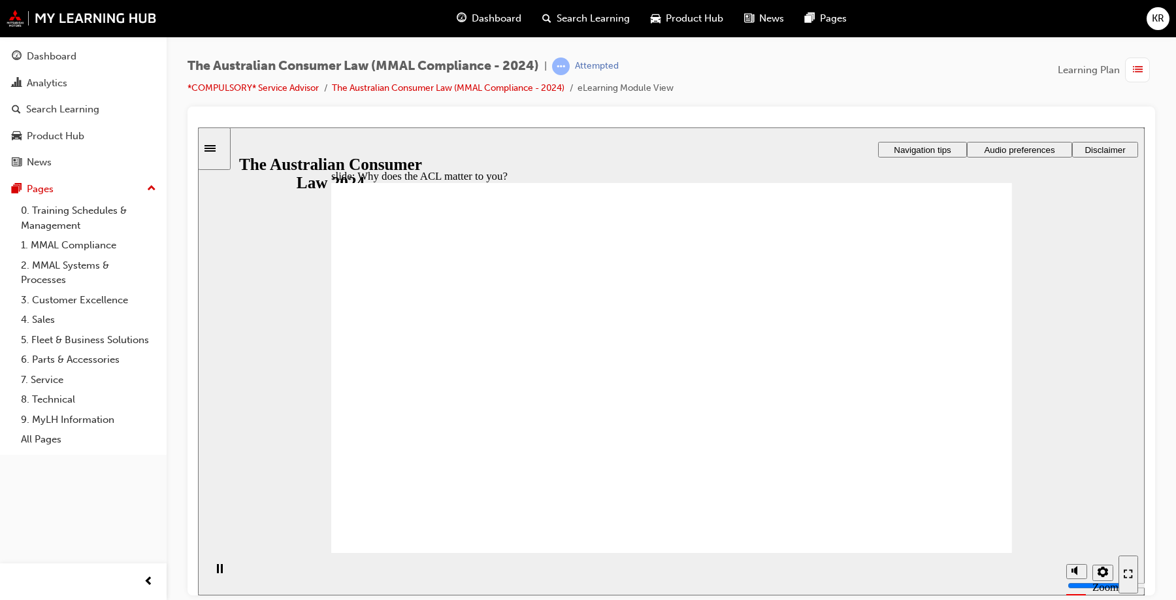
radio input "true"
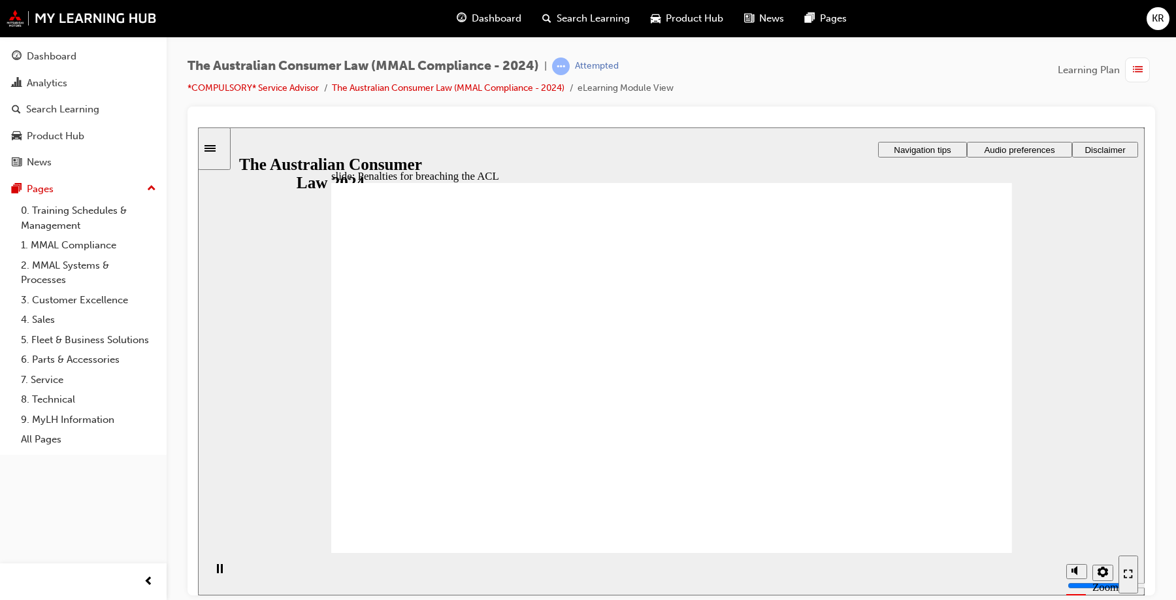
drag, startPoint x: 911, startPoint y: 244, endPoint x: 905, endPoint y: 232, distance: 14.0
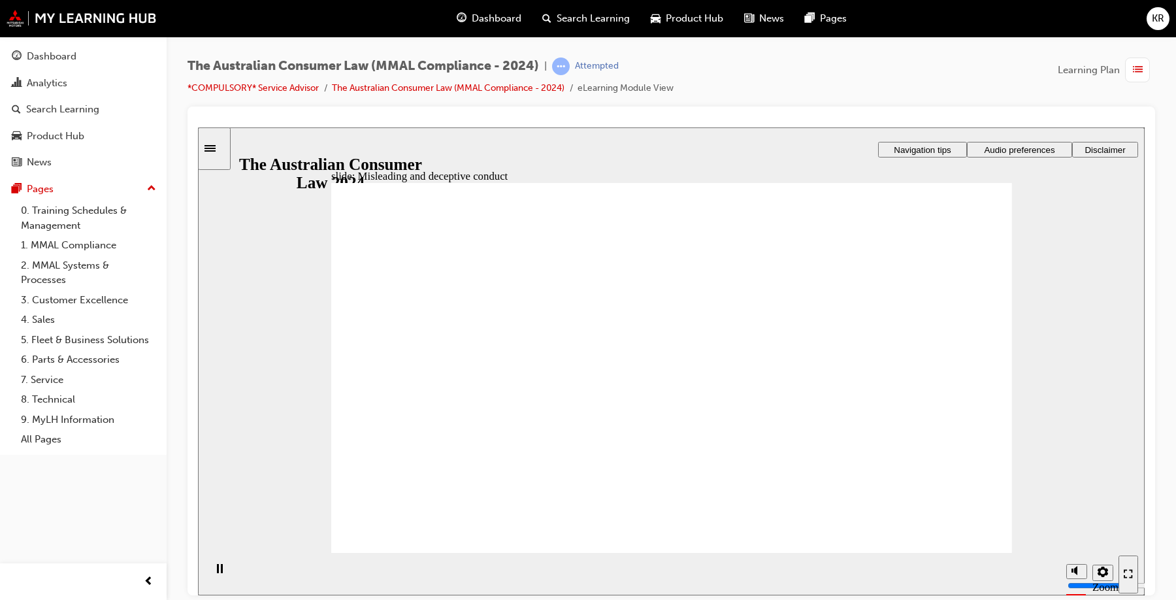
click at [221, 152] on div "Sidebar Toggle" at bounding box center [214, 148] width 22 height 10
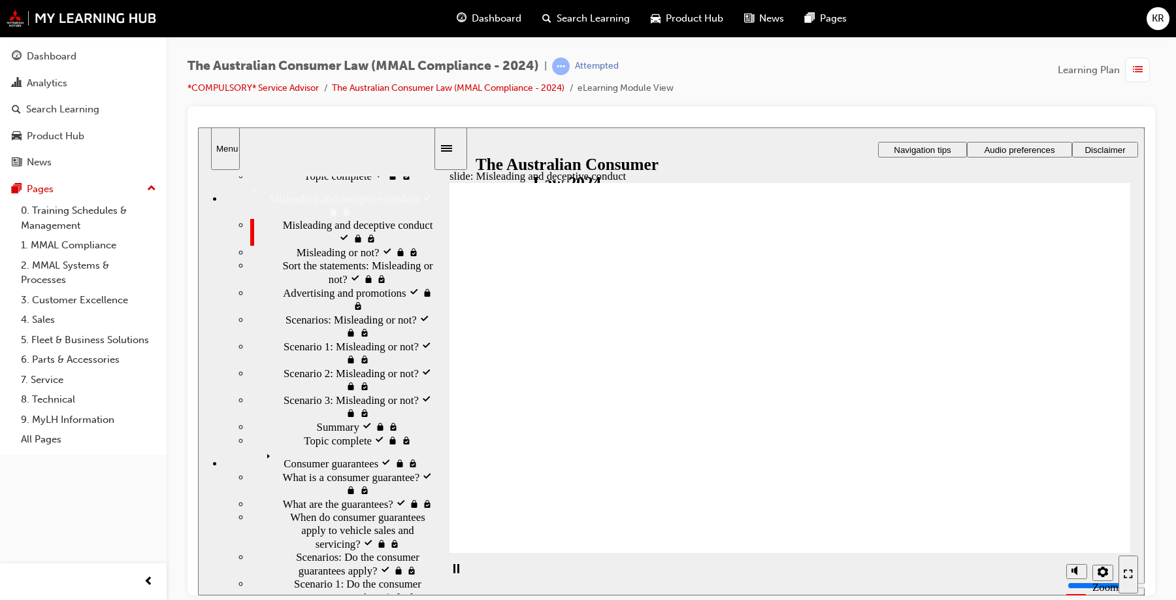
scroll to position [431, 0]
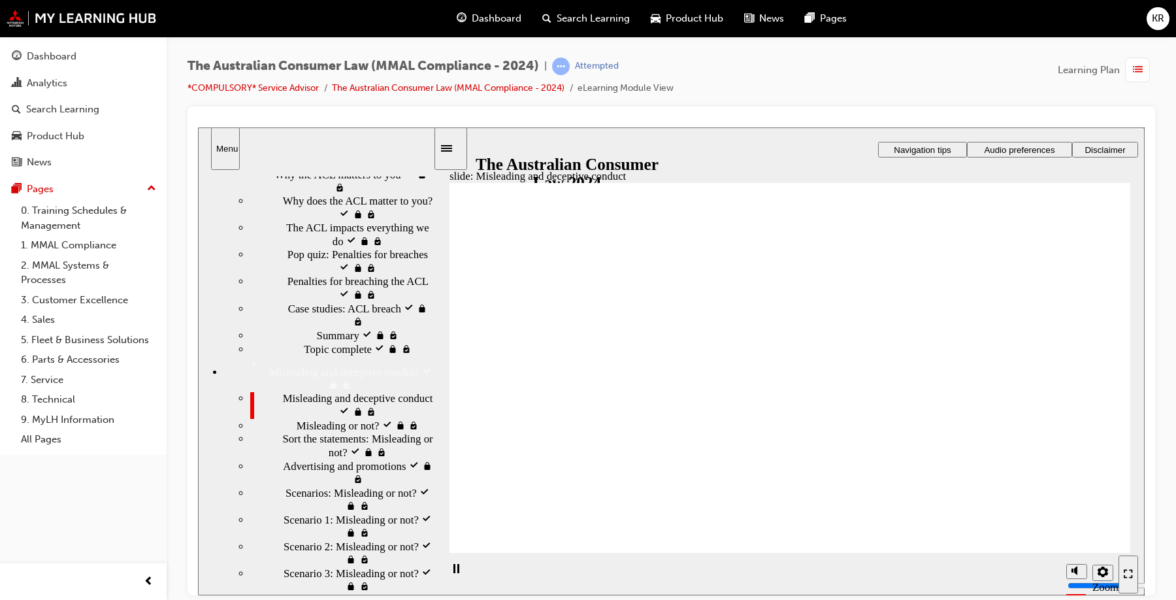
scroll to position [0, 0]
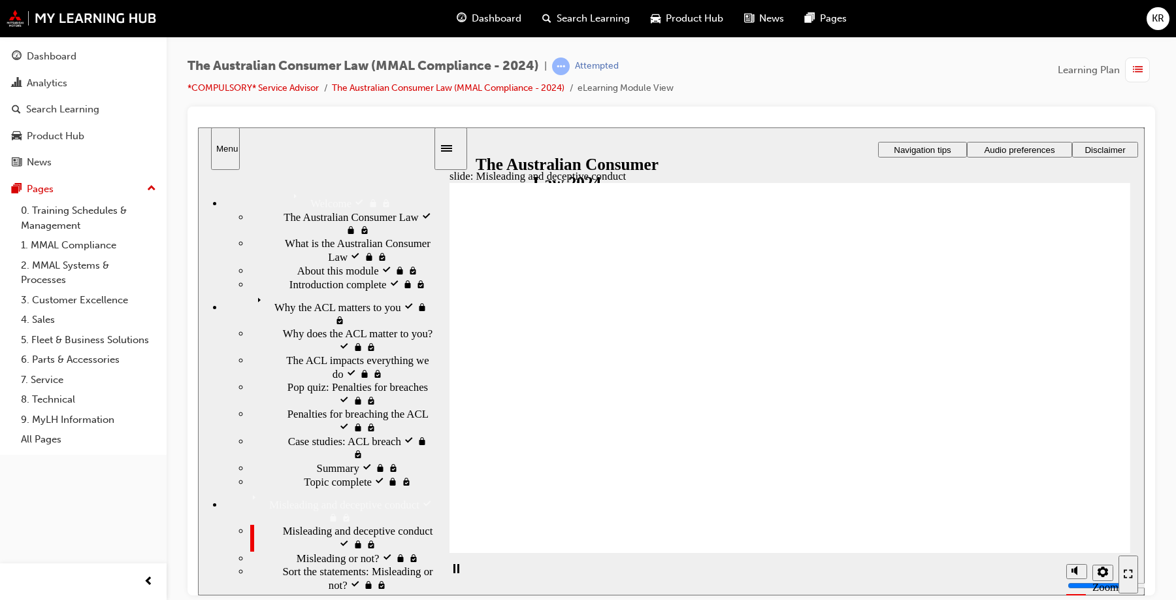
click at [214, 156] on button "Menu" at bounding box center [225, 148] width 29 height 42
click at [231, 153] on button "Menu" at bounding box center [225, 148] width 29 height 42
click at [452, 146] on icon "Sidebar Toggle" at bounding box center [446, 147] width 11 height 7
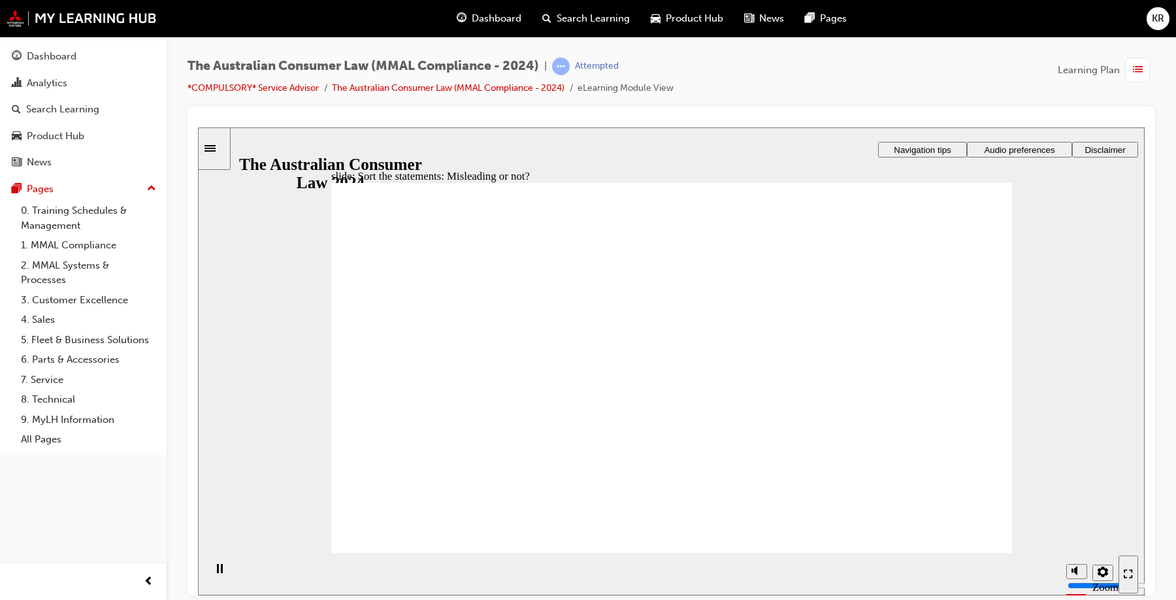
drag, startPoint x: 657, startPoint y: 292, endPoint x: 566, endPoint y: 438, distance: 172.0
drag, startPoint x: 744, startPoint y: 321, endPoint x: 843, endPoint y: 432, distance: 149.0
drag, startPoint x: 727, startPoint y: 297, endPoint x: 590, endPoint y: 401, distance: 172.5
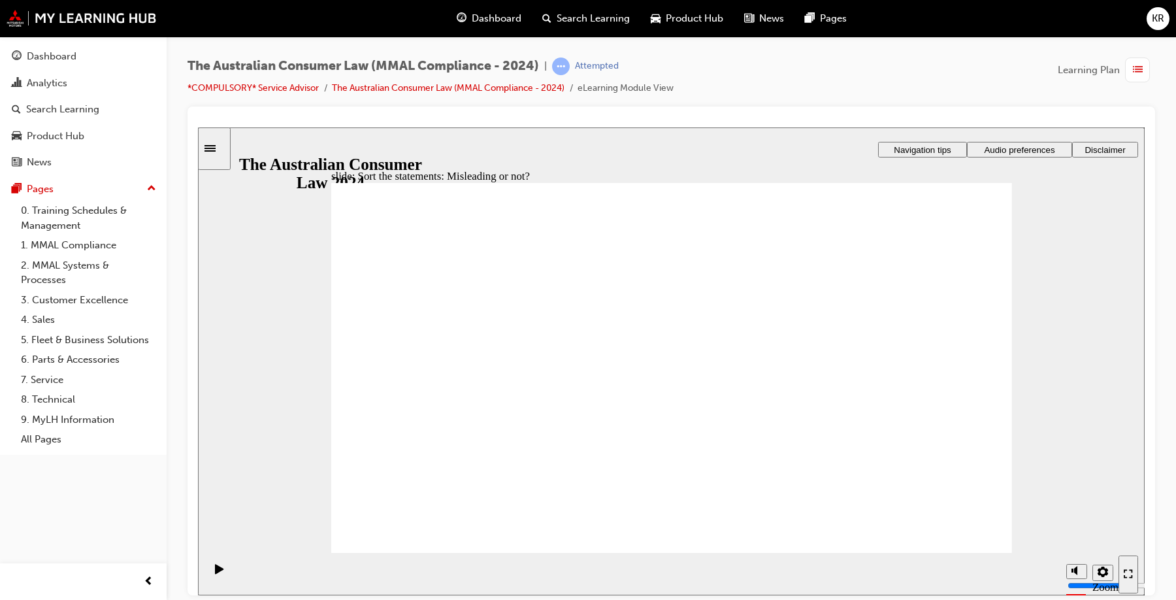
drag, startPoint x: 666, startPoint y: 335, endPoint x: 773, endPoint y: 432, distance: 144.7
drag, startPoint x: 704, startPoint y: 343, endPoint x: 549, endPoint y: 462, distance: 195.2
drag, startPoint x: 651, startPoint y: 347, endPoint x: 500, endPoint y: 455, distance: 185.3
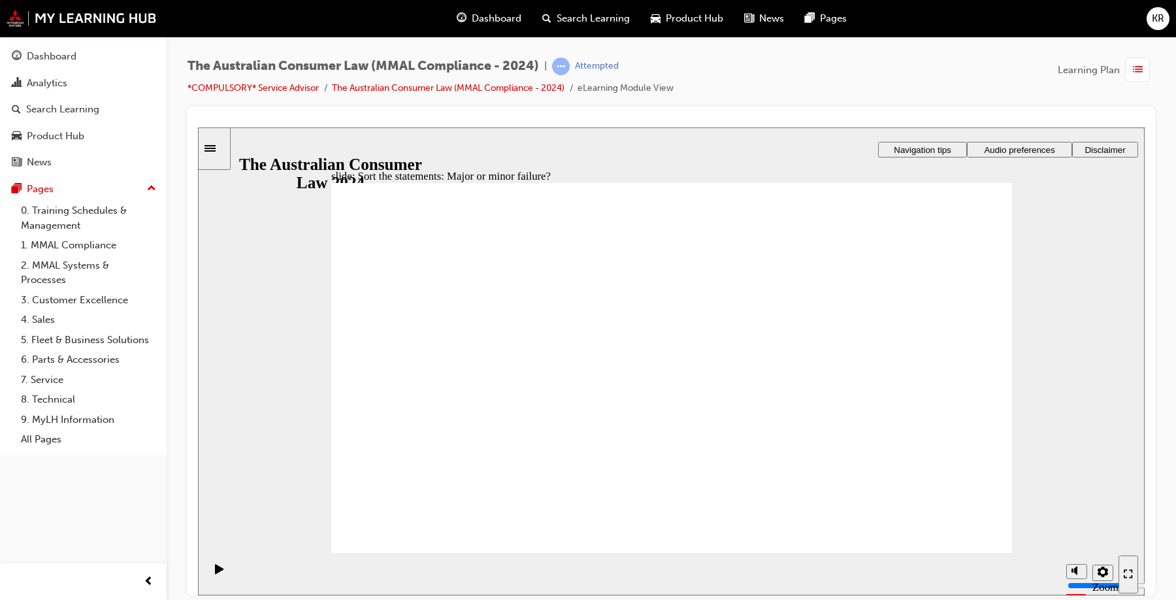
drag, startPoint x: 663, startPoint y: 354, endPoint x: 702, endPoint y: 364, distance: 39.8
drag, startPoint x: 661, startPoint y: 314, endPoint x: 888, endPoint y: 447, distance: 262.9
drag, startPoint x: 713, startPoint y: 317, endPoint x: 528, endPoint y: 429, distance: 215.8
drag, startPoint x: 693, startPoint y: 310, endPoint x: 935, endPoint y: 506, distance: 310.8
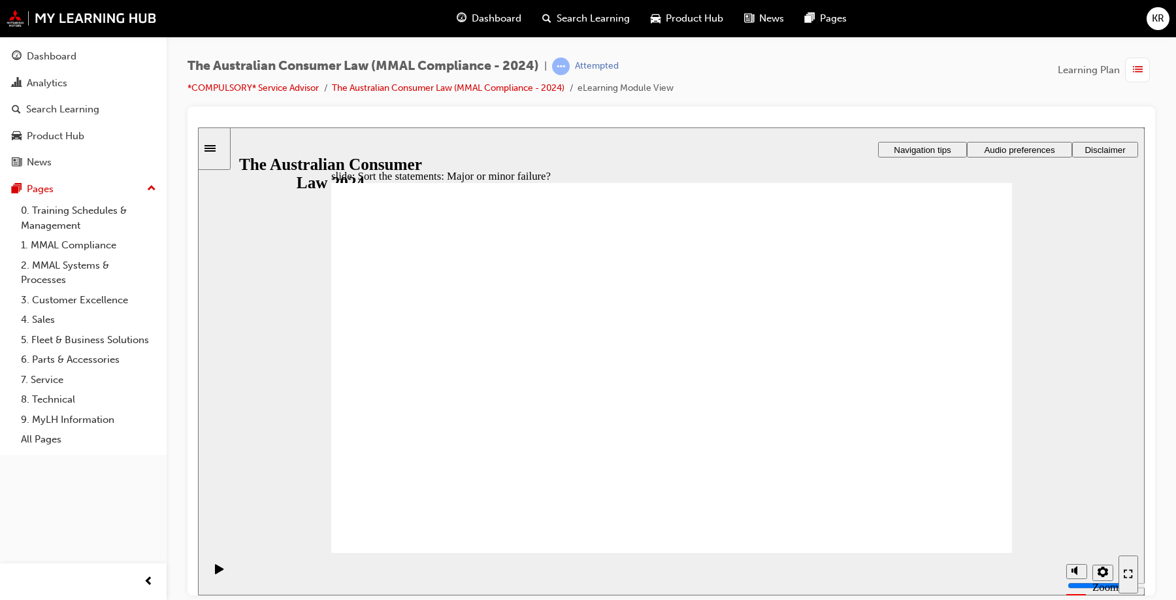
drag, startPoint x: 747, startPoint y: 306, endPoint x: 540, endPoint y: 457, distance: 256.6
drag, startPoint x: 703, startPoint y: 329, endPoint x: 504, endPoint y: 464, distance: 240.8
drag, startPoint x: 652, startPoint y: 325, endPoint x: 848, endPoint y: 431, distance: 222.7
drag, startPoint x: 853, startPoint y: 427, endPoint x: 478, endPoint y: 430, distance: 375.0
drag, startPoint x: 678, startPoint y: 316, endPoint x: 508, endPoint y: 465, distance: 225.9
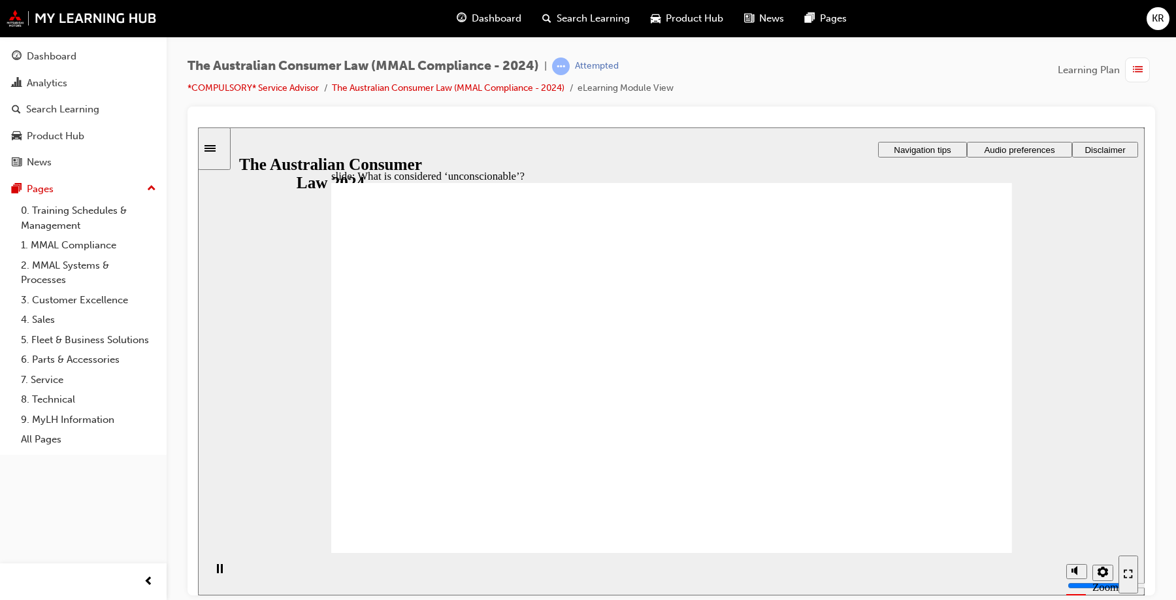
drag, startPoint x: 716, startPoint y: 295, endPoint x: 551, endPoint y: 380, distance: 186.1
drag, startPoint x: 700, startPoint y: 312, endPoint x: 487, endPoint y: 408, distance: 233.9
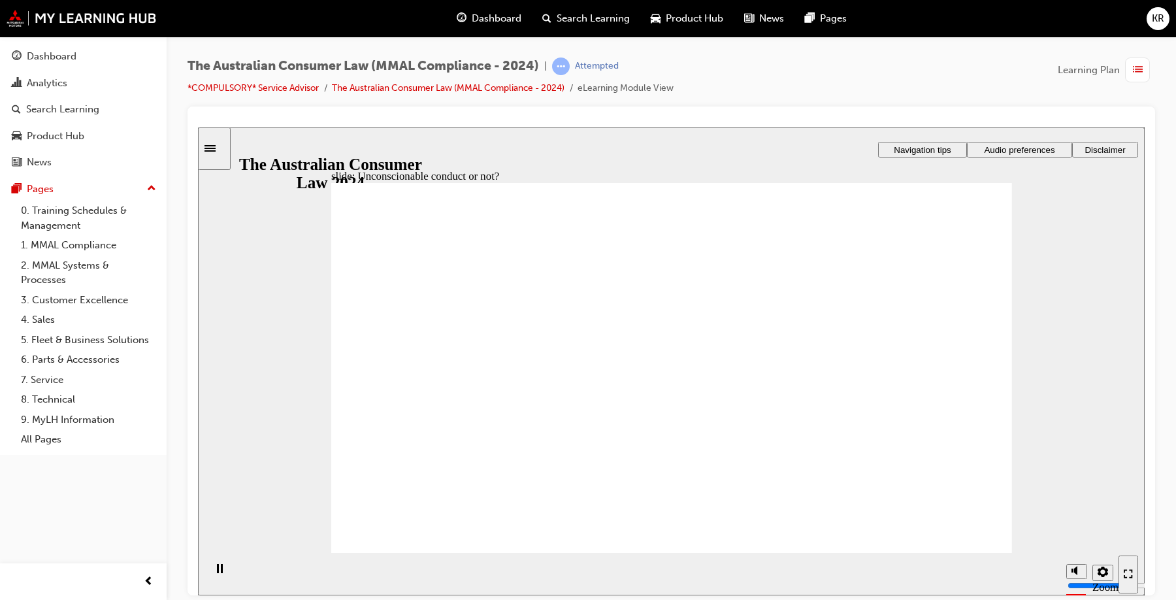
drag, startPoint x: 677, startPoint y: 314, endPoint x: 457, endPoint y: 444, distance: 255.9
drag, startPoint x: 509, startPoint y: 398, endPoint x: 867, endPoint y: 402, distance: 358.0
drag, startPoint x: 724, startPoint y: 318, endPoint x: 527, endPoint y: 415, distance: 220.6
drag, startPoint x: 726, startPoint y: 310, endPoint x: 524, endPoint y: 408, distance: 224.7
drag, startPoint x: 675, startPoint y: 327, endPoint x: 485, endPoint y: 420, distance: 211.8
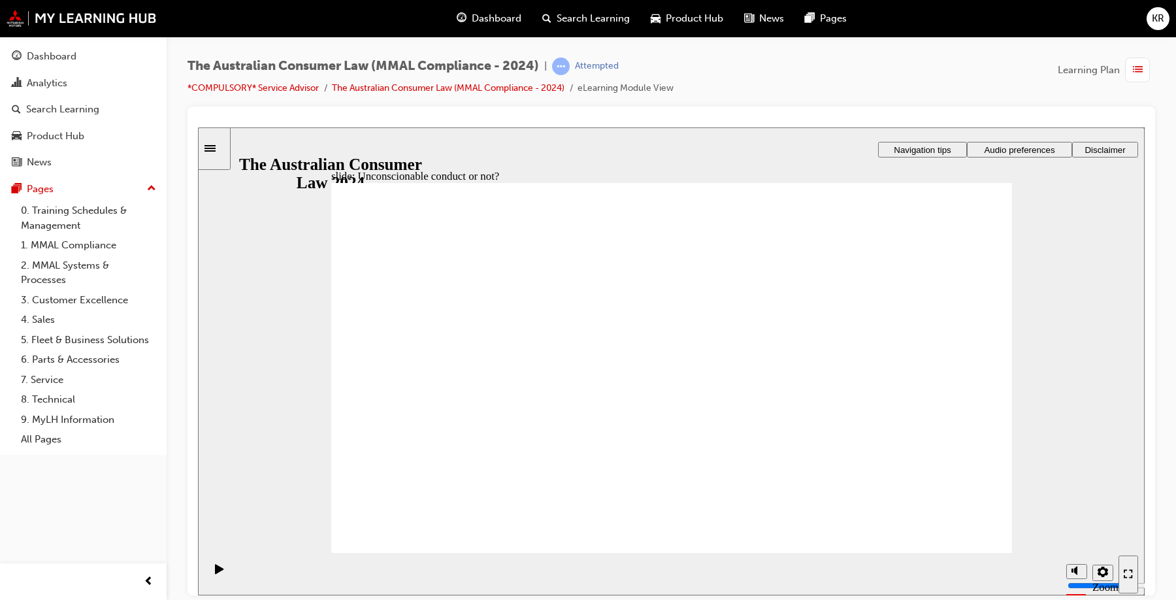
drag, startPoint x: 694, startPoint y: 314, endPoint x: 900, endPoint y: 404, distance: 224.9
click at [914, 587] on section "Playback Speed 2 1.75 1.5 1.25" at bounding box center [671, 573] width 947 height 42
click at [945, 553] on section "Playback Speed 2 1.75 1.5 1.25" at bounding box center [671, 573] width 947 height 42
